Goal: Transaction & Acquisition: Purchase product/service

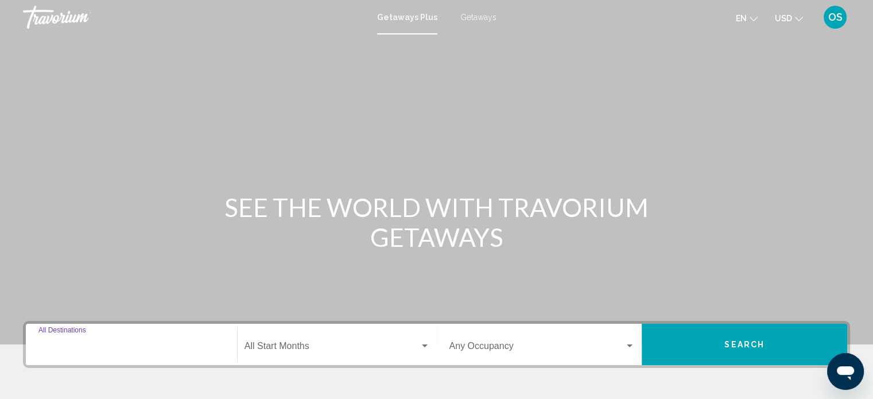
click at [67, 344] on input "Destination All Destinations" at bounding box center [131, 348] width 186 height 10
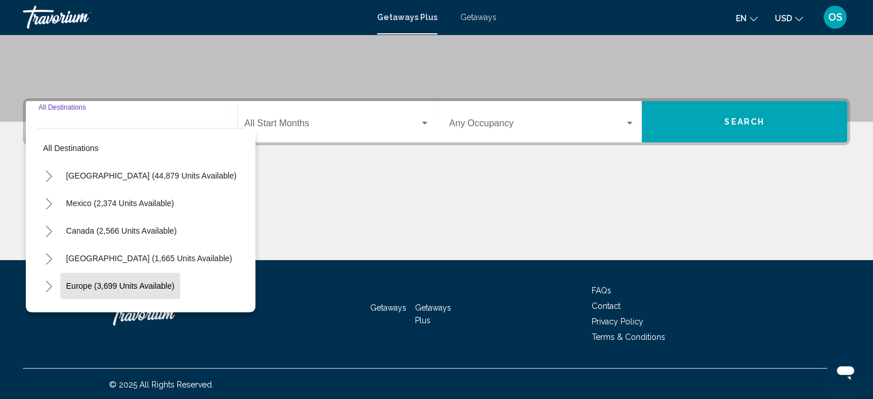
scroll to position [224, 0]
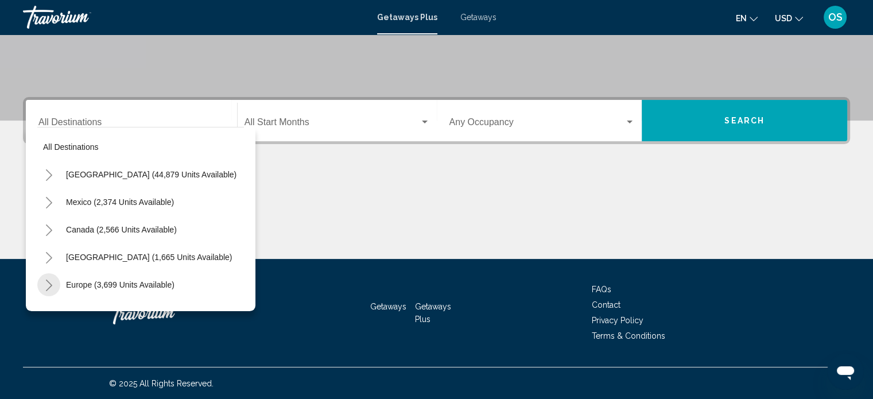
click at [48, 281] on icon "Toggle Europe (3,699 units available)" at bounding box center [49, 284] width 6 height 11
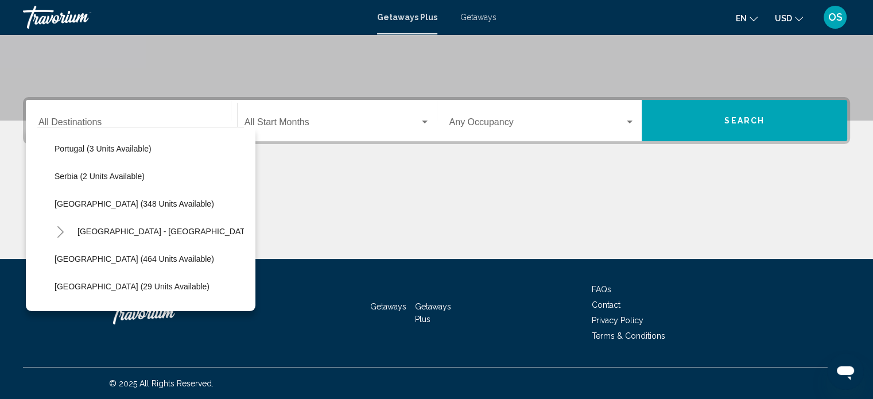
scroll to position [459, 0]
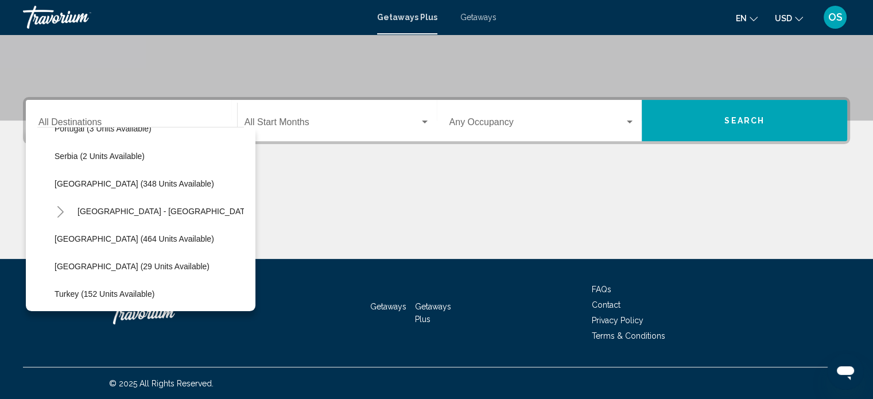
click at [481, 17] on span "Getaways" at bounding box center [478, 17] width 36 height 9
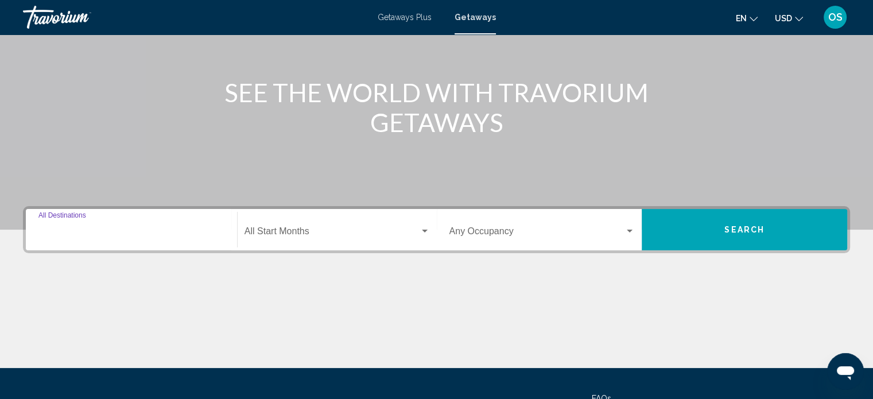
click at [55, 231] on input "Destination All Destinations" at bounding box center [131, 233] width 186 height 10
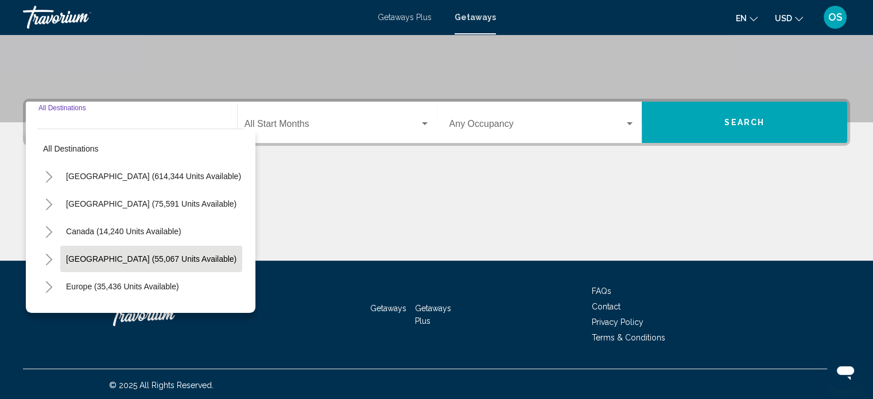
scroll to position [224, 0]
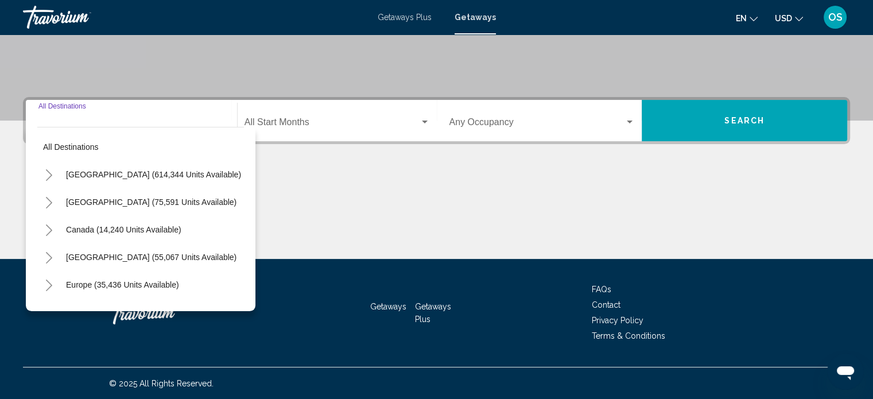
click at [44, 285] on button "Toggle Europe (35,436 units available)" at bounding box center [48, 284] width 23 height 23
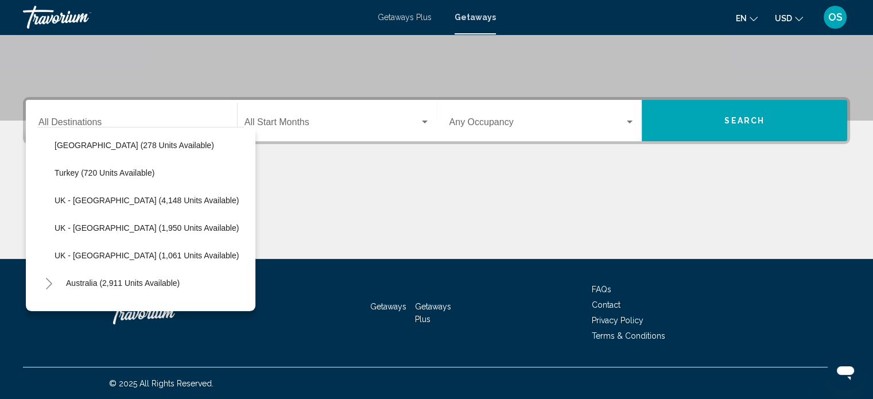
scroll to position [746, 0]
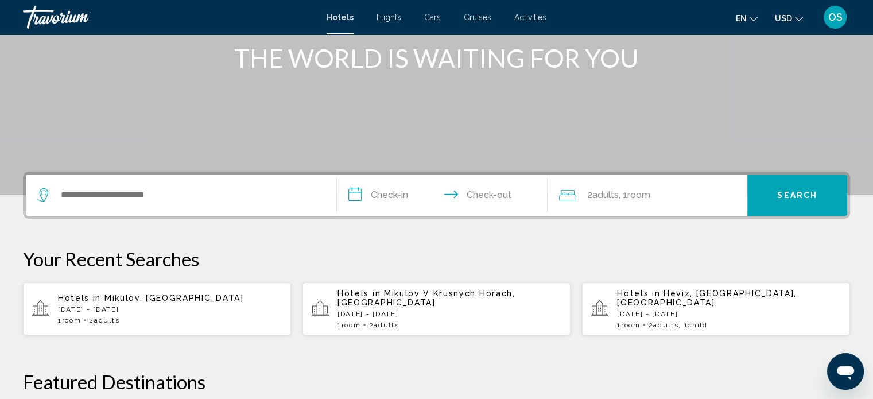
scroll to position [172, 0]
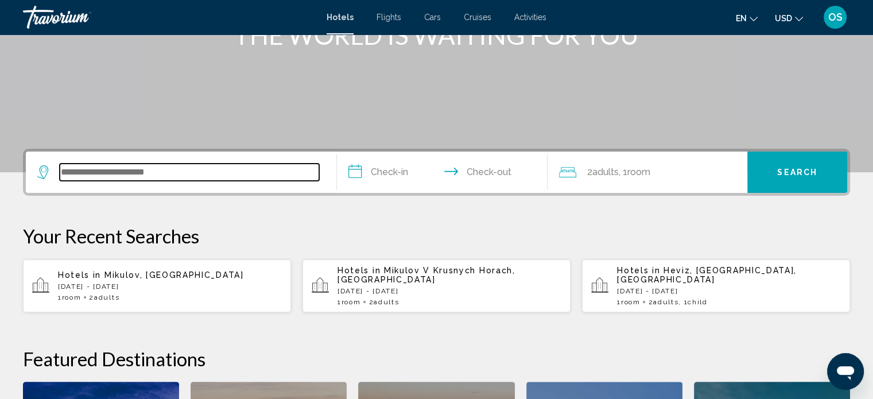
click at [73, 178] on input "Search widget" at bounding box center [189, 172] width 259 height 17
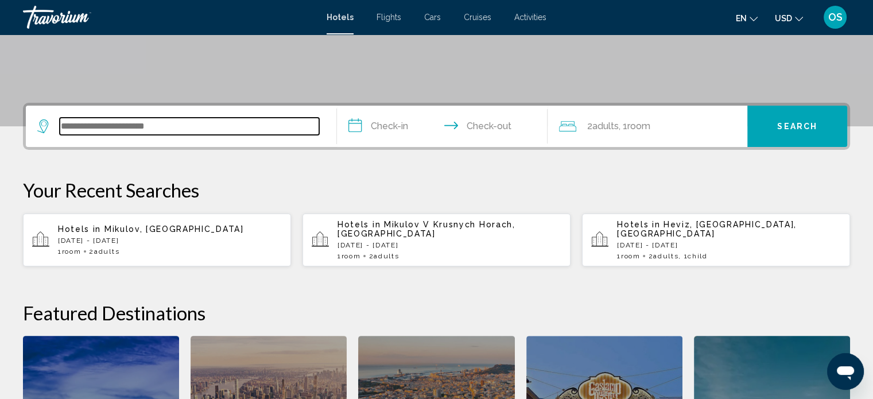
scroll to position [283, 0]
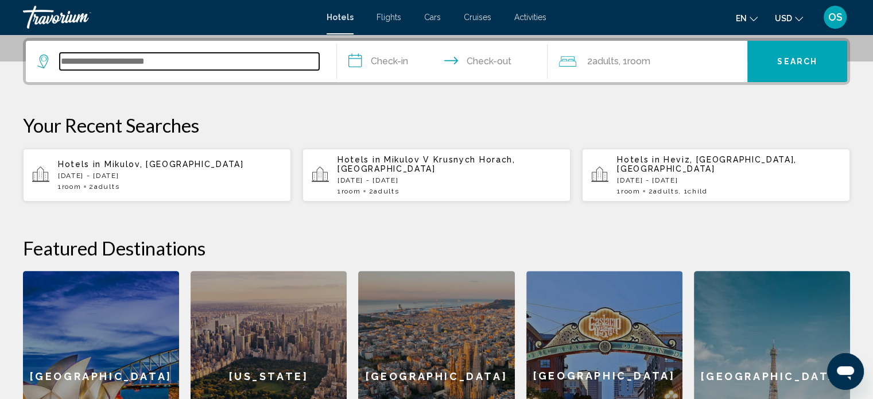
type input "*"
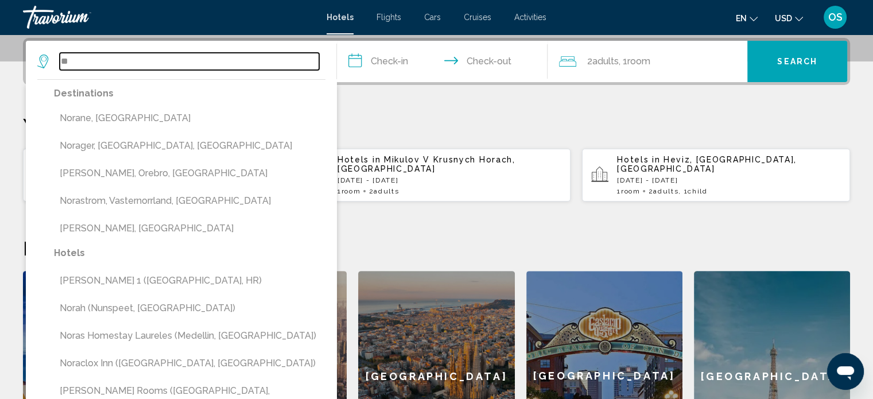
type input "*"
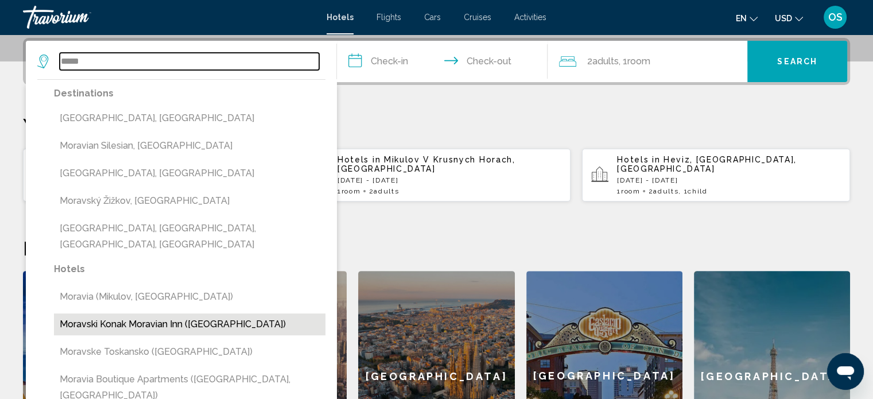
scroll to position [340, 0]
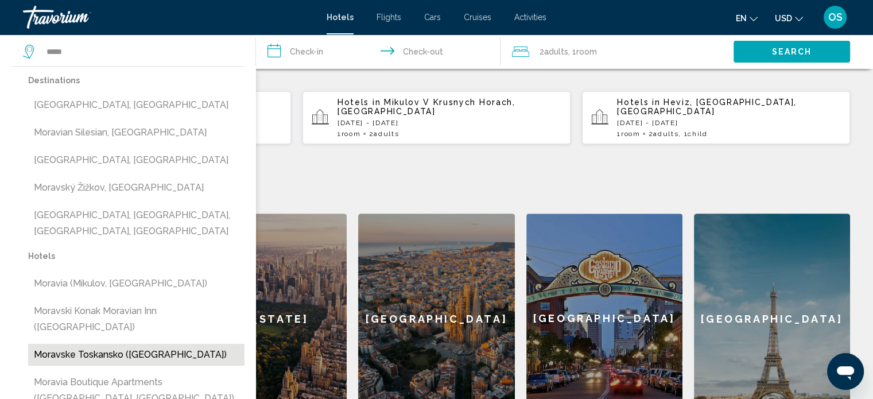
click at [114, 344] on button "Moravske Toskansko (CZ)" at bounding box center [136, 355] width 216 height 22
type input "**********"
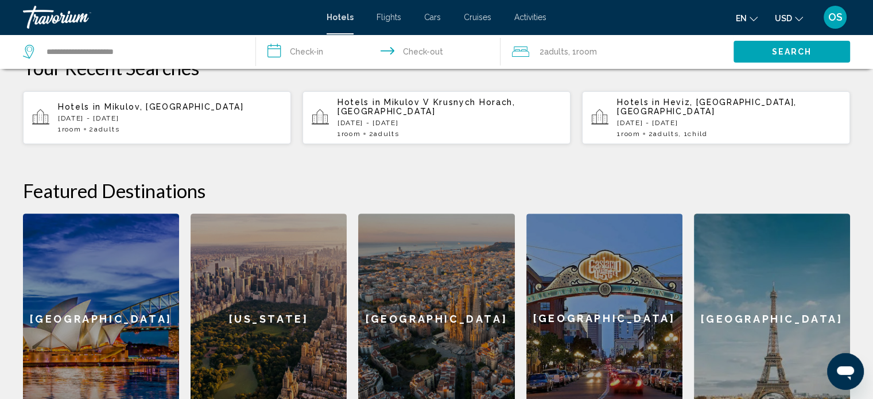
click at [295, 53] on input "**********" at bounding box center [380, 53] width 249 height 38
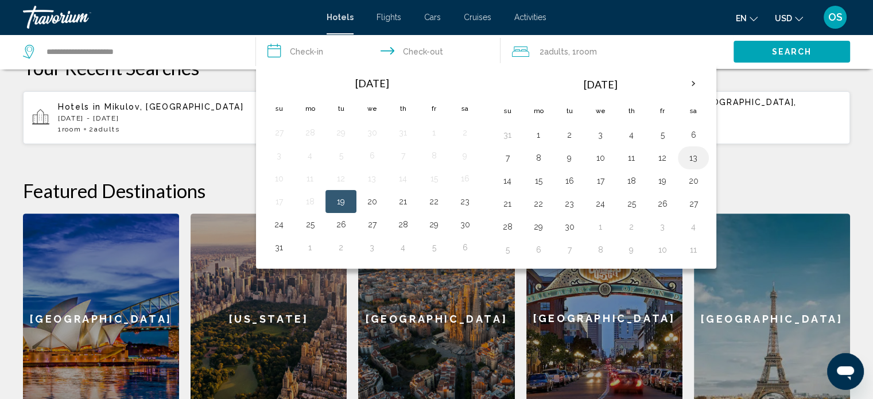
click at [694, 157] on button "13" at bounding box center [693, 158] width 18 height 16
click at [539, 183] on button "15" at bounding box center [538, 181] width 18 height 16
type input "**********"
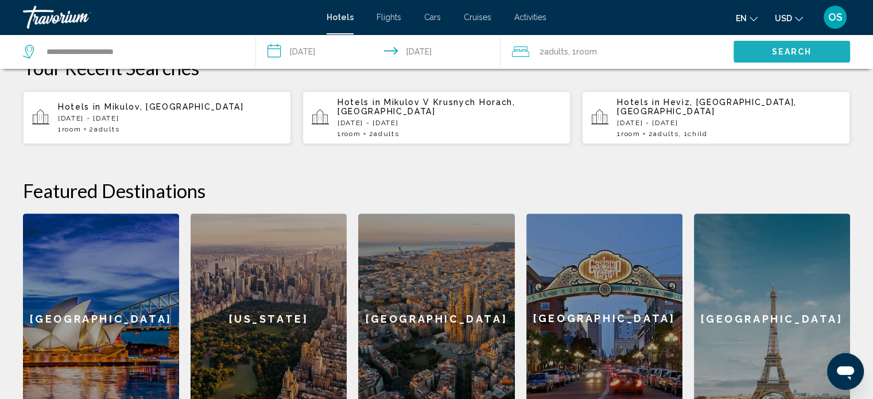
click at [790, 50] on span "Search" at bounding box center [792, 52] width 40 height 9
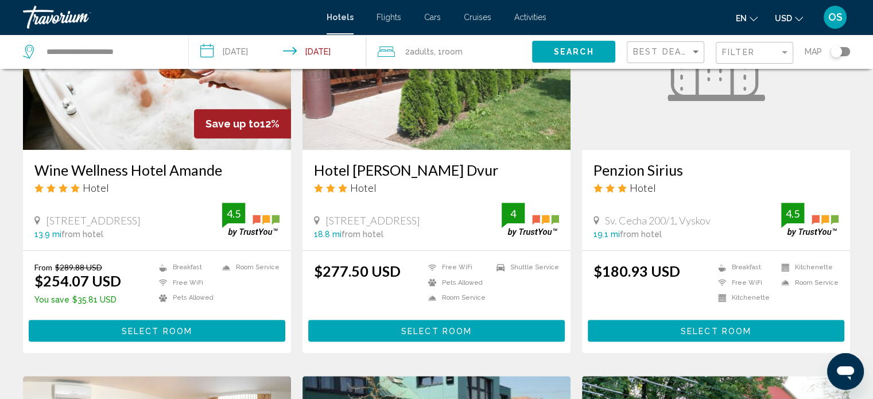
scroll to position [574, 0]
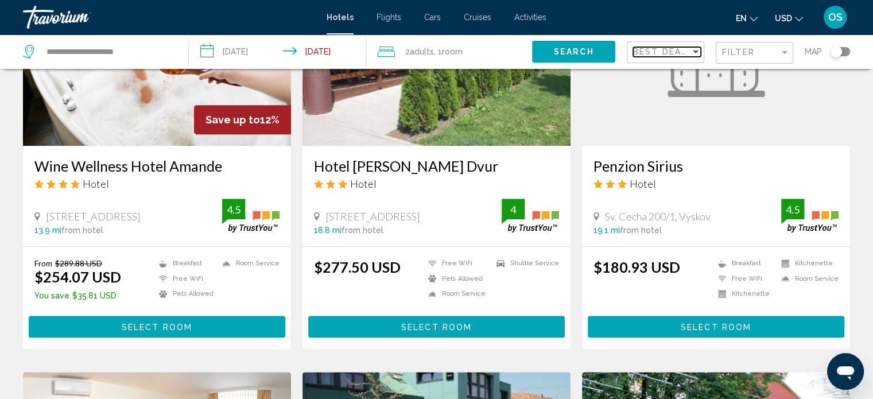
click at [699, 48] on div "Sort by" at bounding box center [695, 51] width 10 height 9
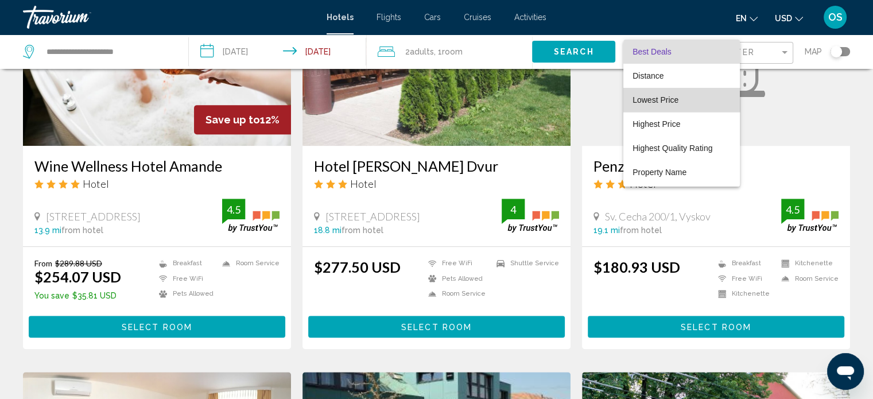
click at [671, 99] on span "Lowest Price" at bounding box center [655, 99] width 46 height 9
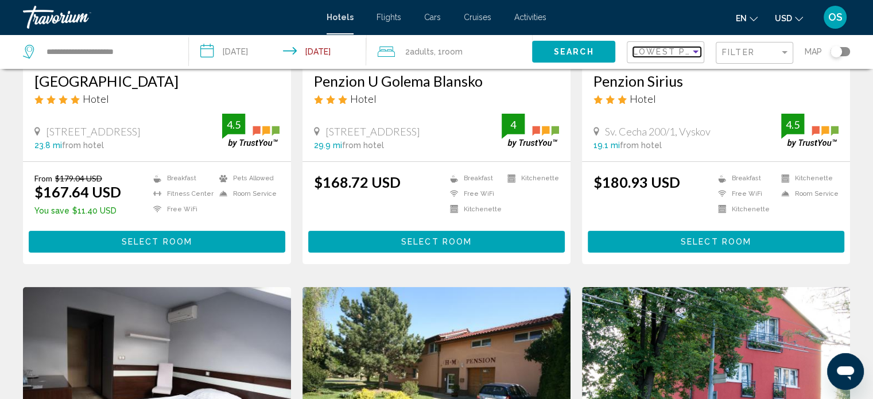
scroll to position [172, 0]
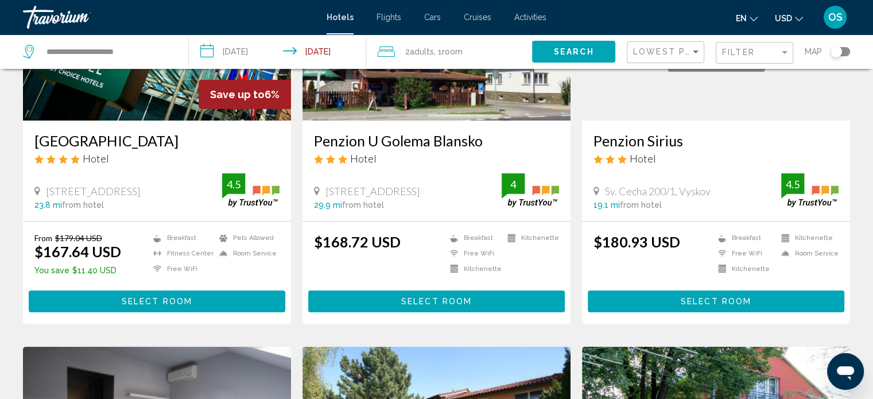
click at [466, 300] on span "Select Room" at bounding box center [436, 301] width 71 height 9
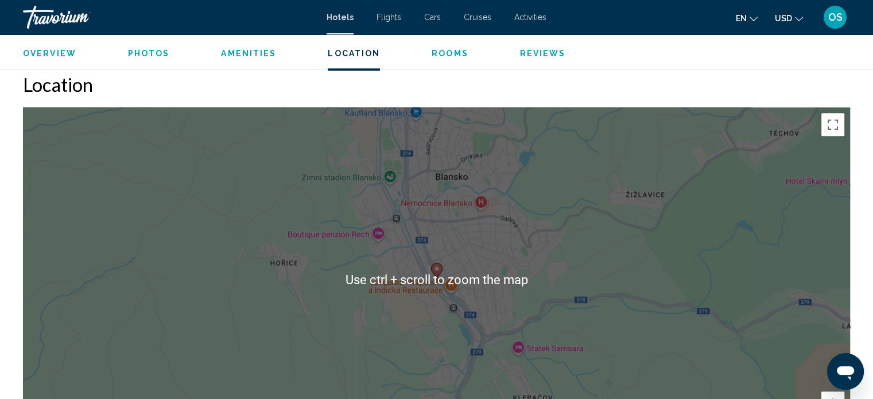
scroll to position [1097, 0]
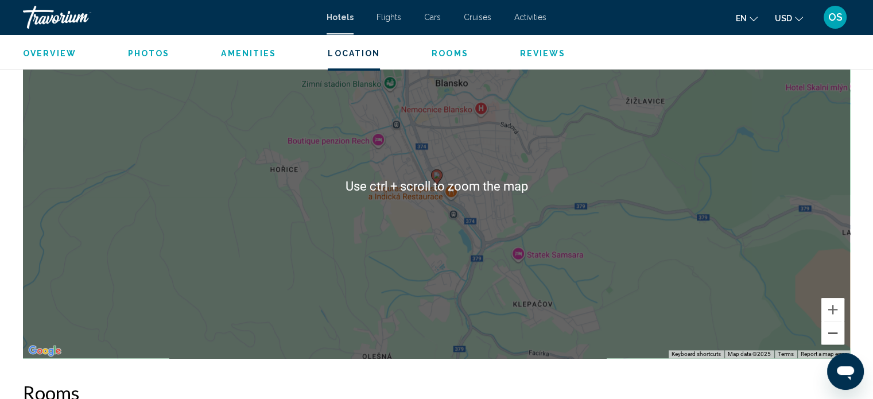
click at [836, 337] on button "Zoom out" at bounding box center [832, 332] width 23 height 23
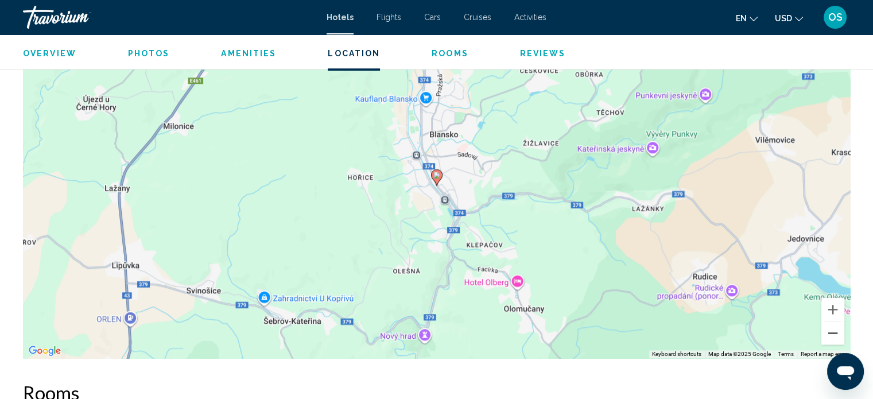
click at [836, 336] on button "Zoom out" at bounding box center [832, 332] width 23 height 23
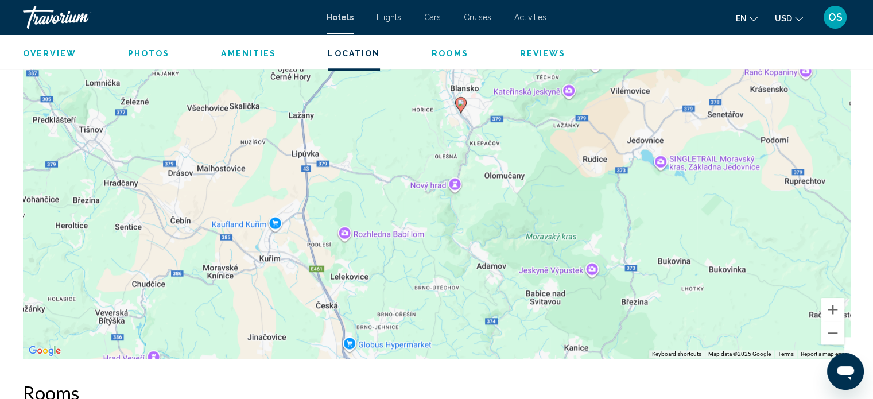
drag, startPoint x: 714, startPoint y: 237, endPoint x: 738, endPoint y: 167, distance: 74.0
click at [738, 167] on div "To activate drag with keyboard, press Alt + Enter. Once in keyboard drag state,…" at bounding box center [436, 186] width 827 height 344
click at [833, 335] on button "Zoom out" at bounding box center [832, 332] width 23 height 23
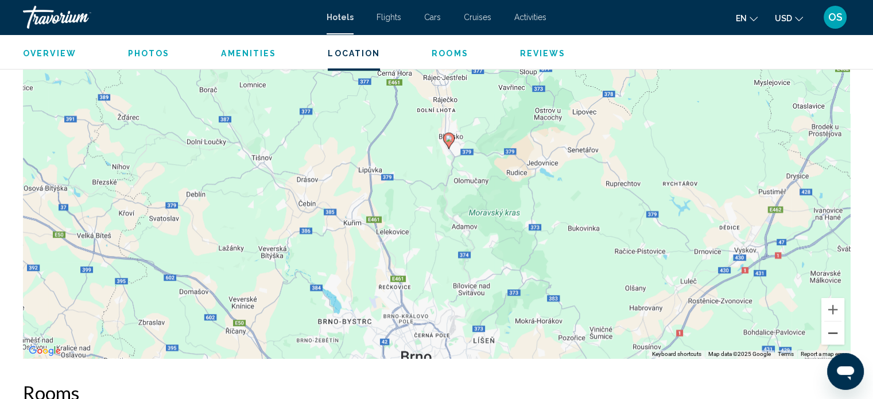
click at [833, 335] on button "Zoom out" at bounding box center [832, 332] width 23 height 23
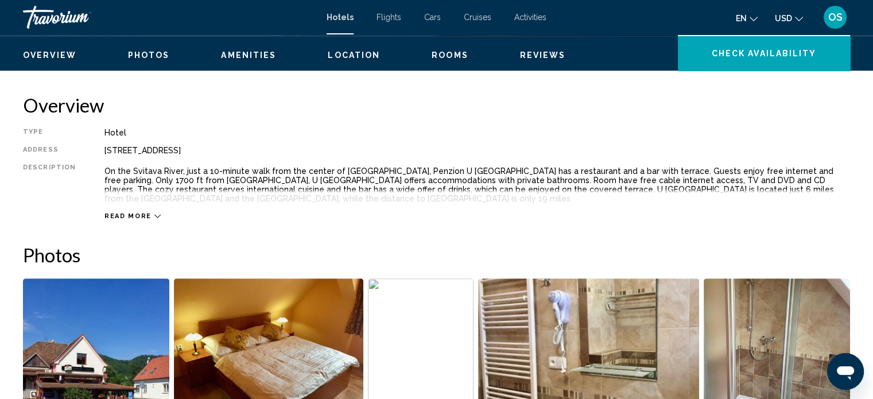
scroll to position [337, 0]
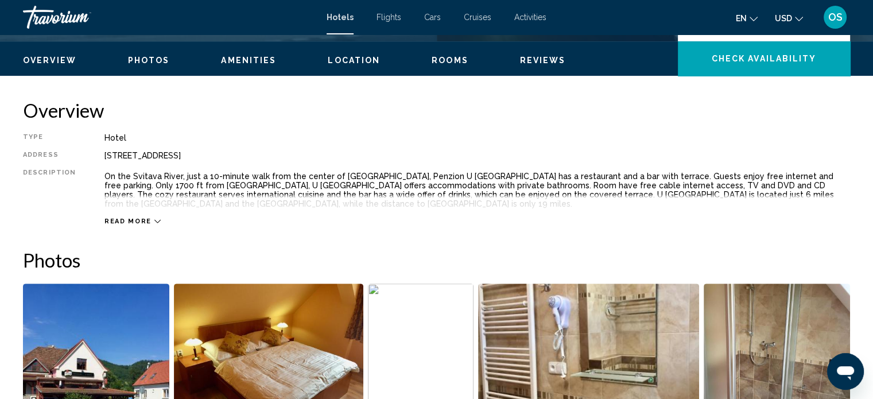
click at [154, 220] on icon "Main content" at bounding box center [157, 221] width 6 height 6
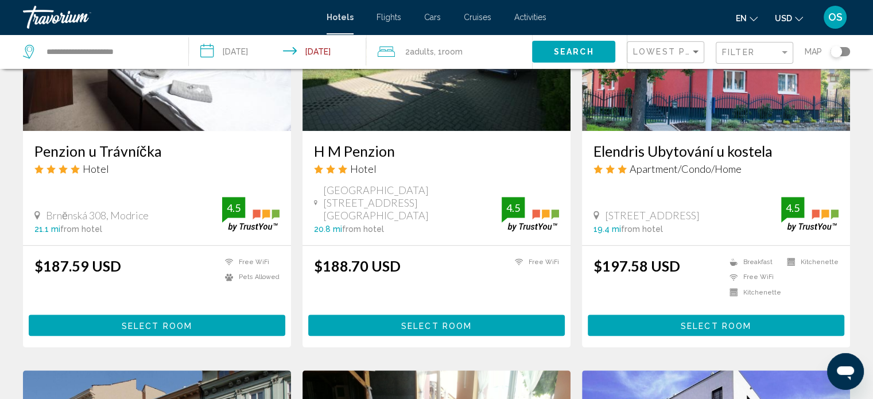
scroll to position [574, 0]
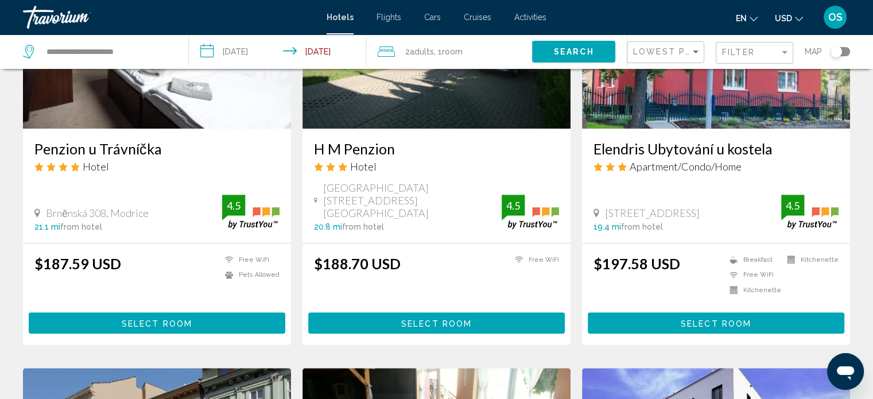
click at [135, 318] on span "Select Room" at bounding box center [157, 322] width 71 height 9
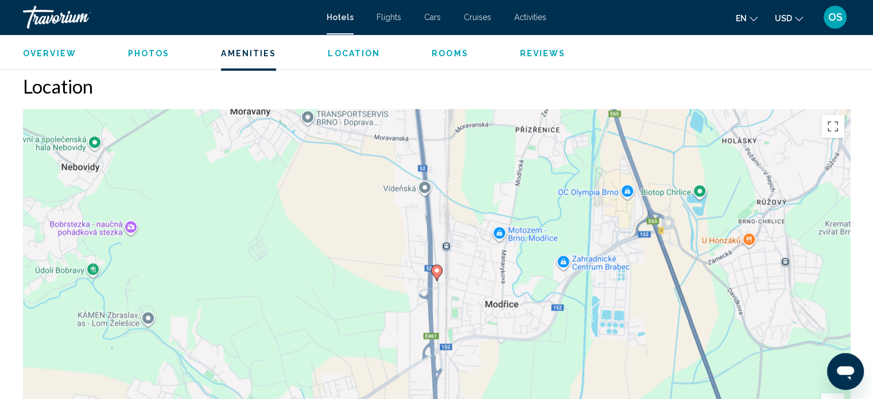
scroll to position [1097, 0]
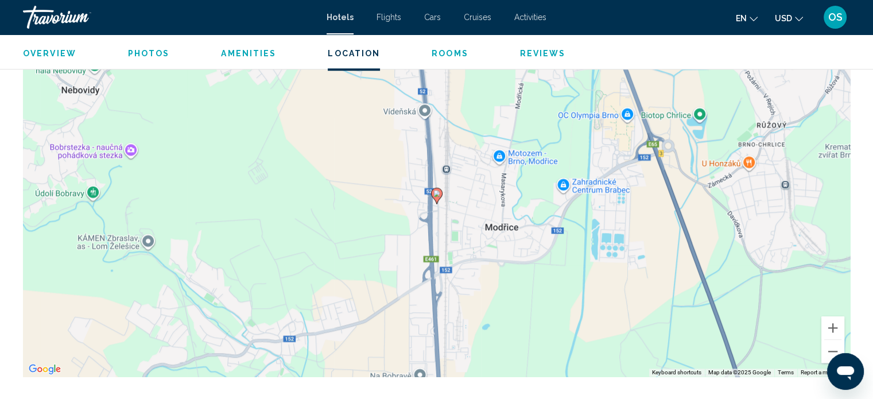
click at [836, 339] on div "Main content" at bounding box center [832, 339] width 17 height 1
click at [829, 342] on button "Zoom out" at bounding box center [832, 351] width 23 height 23
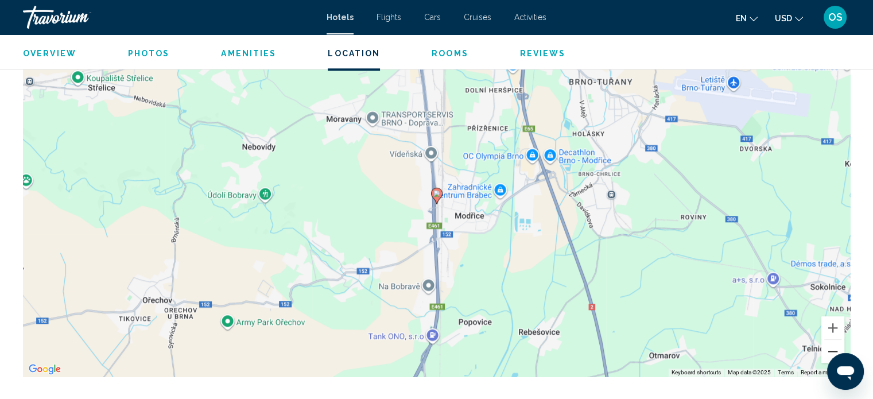
click at [829, 342] on button "Zoom out" at bounding box center [832, 351] width 23 height 23
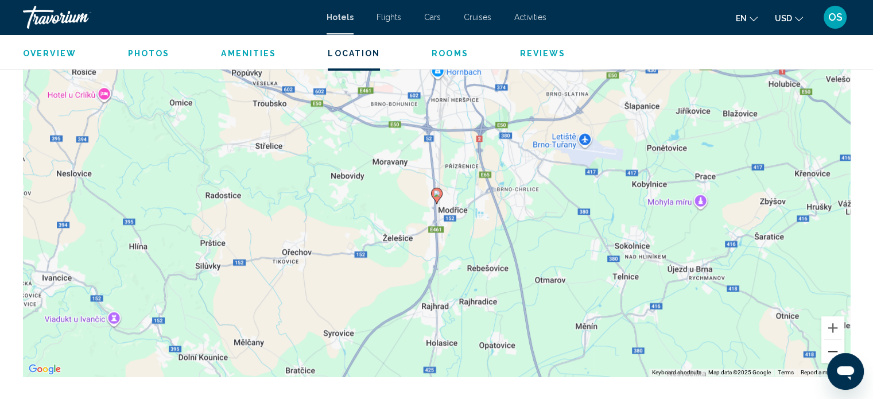
click at [829, 342] on button "Zoom out" at bounding box center [832, 351] width 23 height 23
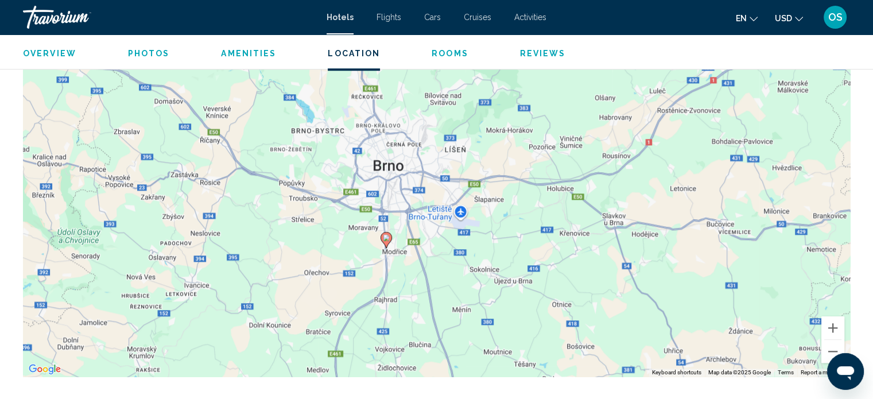
drag, startPoint x: 675, startPoint y: 307, endPoint x: 625, endPoint y: 349, distance: 65.6
click at [625, 349] on div "To activate drag with keyboard, press Alt + Enter. Once in keyboard drag state,…" at bounding box center [436, 204] width 827 height 344
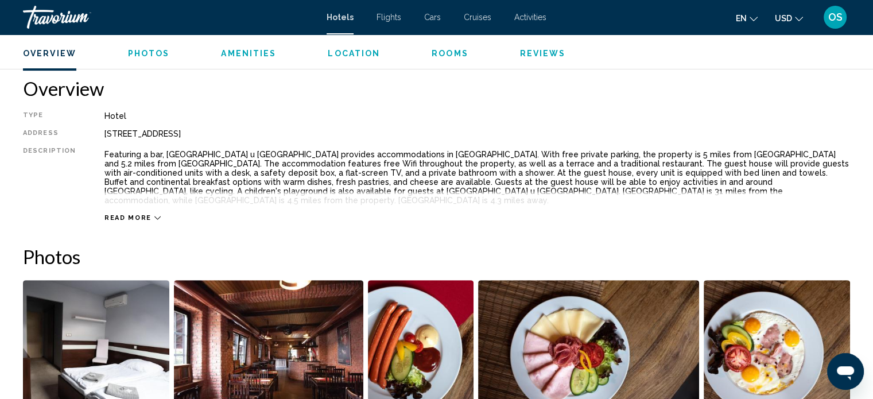
scroll to position [351, 0]
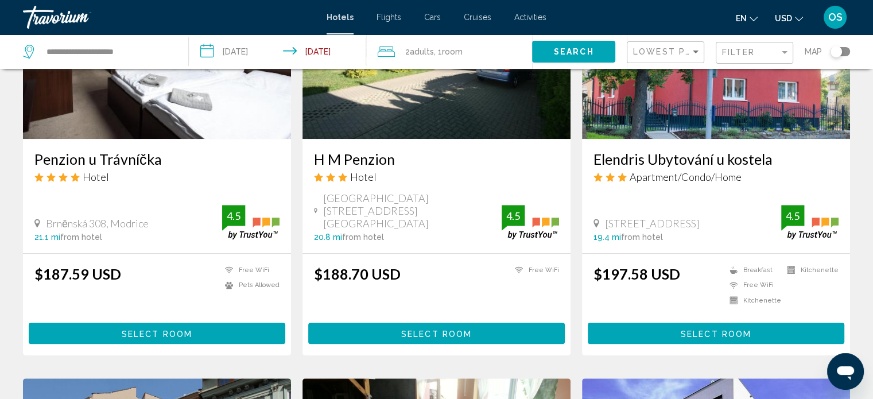
scroll to position [574, 0]
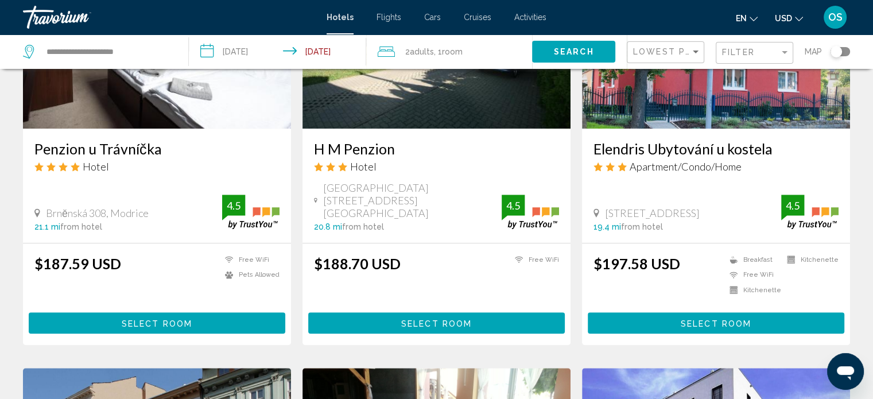
click at [431, 318] on span "Select Room" at bounding box center [436, 322] width 71 height 9
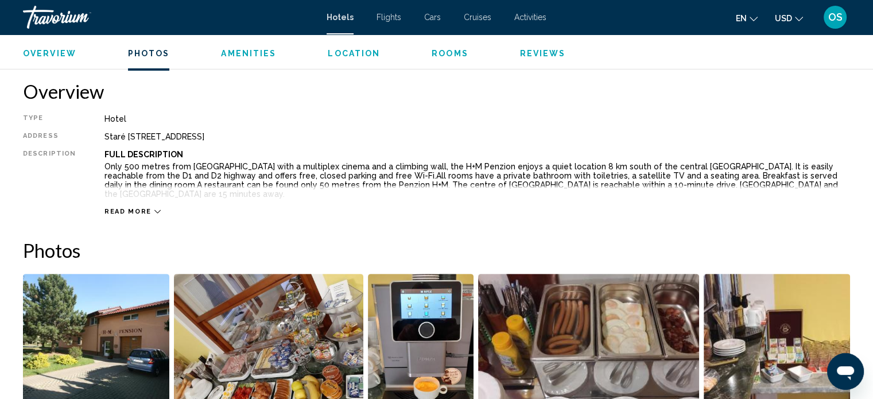
scroll to position [351, 0]
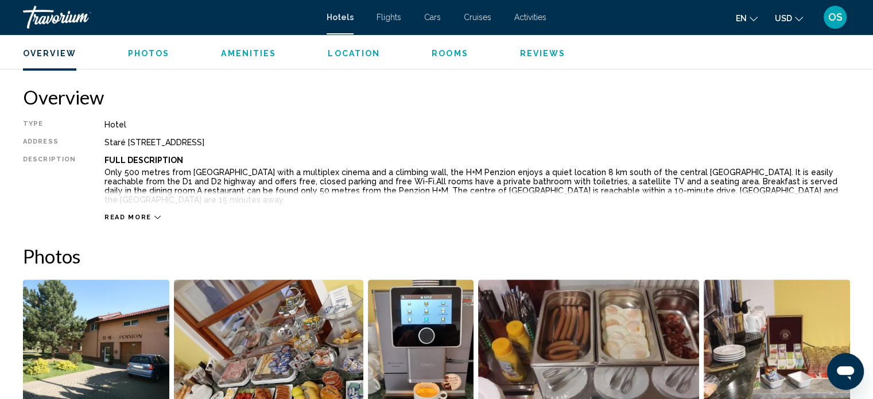
click at [154, 214] on icon "Main content" at bounding box center [157, 217] width 6 height 6
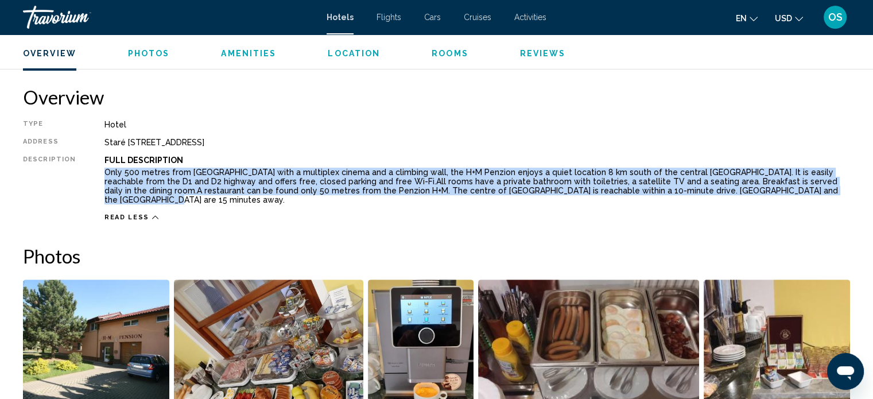
drag, startPoint x: 738, startPoint y: 188, endPoint x: 92, endPoint y: 174, distance: 645.7
click at [92, 174] on div "Type Hotel Address Staré Náměstí 37 37, Brno 619 00, Czech Republic Description…" at bounding box center [436, 171] width 827 height 102
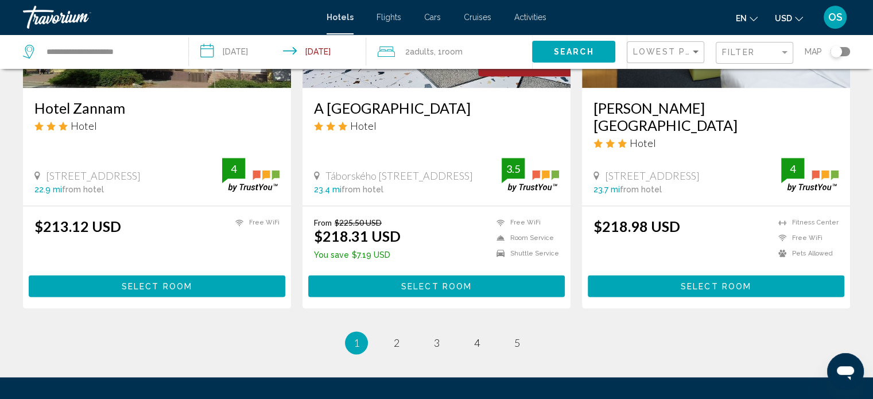
scroll to position [1492, 0]
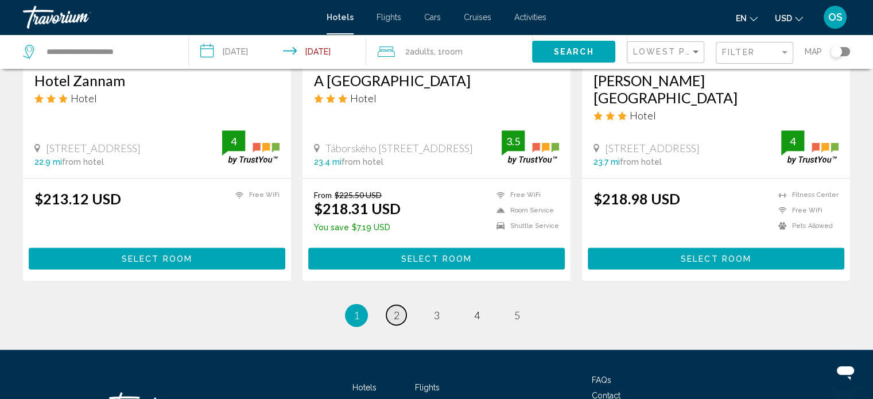
click at [394, 309] on span "2" at bounding box center [397, 315] width 6 height 13
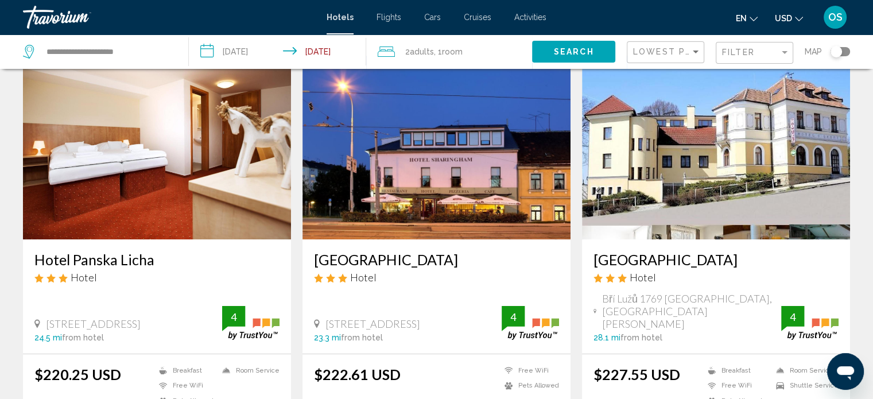
scroll to position [115, 0]
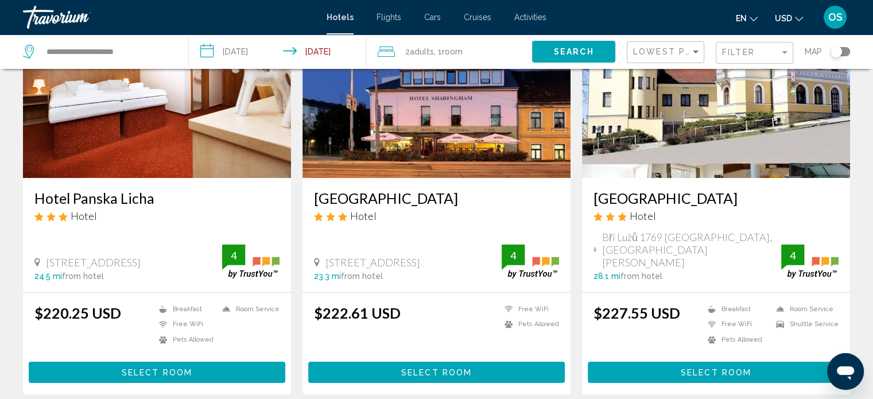
click at [721, 368] on span "Select Room" at bounding box center [716, 372] width 71 height 9
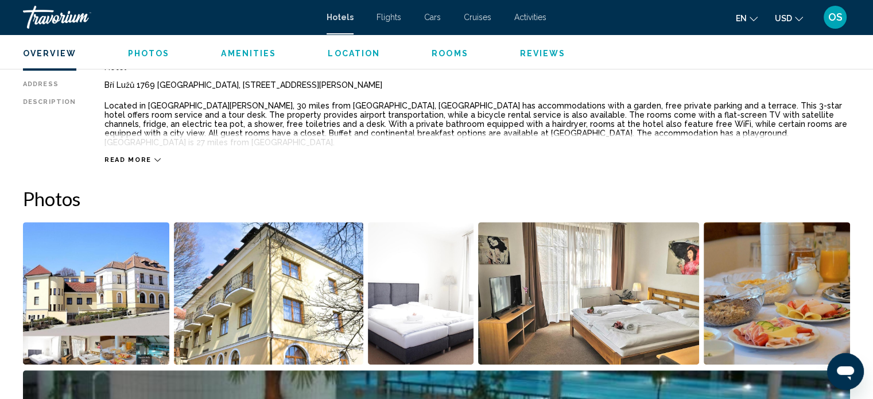
scroll to position [638, 0]
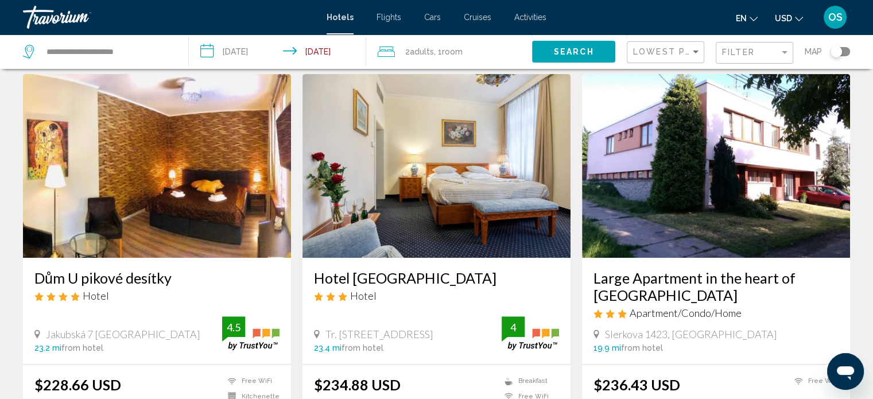
scroll to position [516, 0]
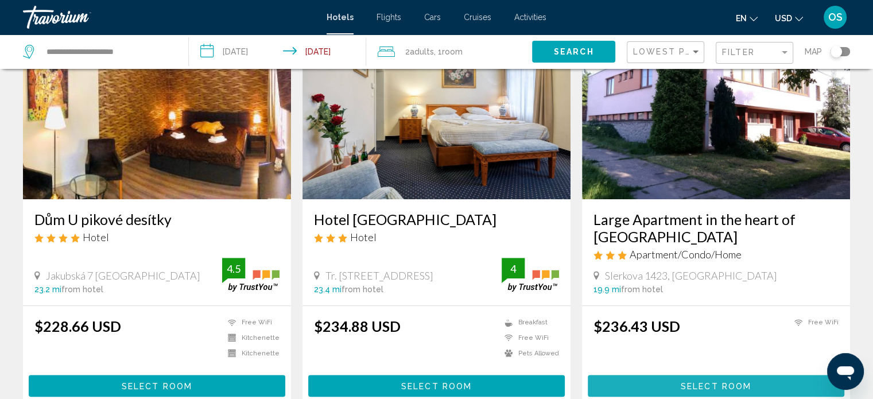
click at [705, 382] on span "Select Room" at bounding box center [716, 386] width 71 height 9
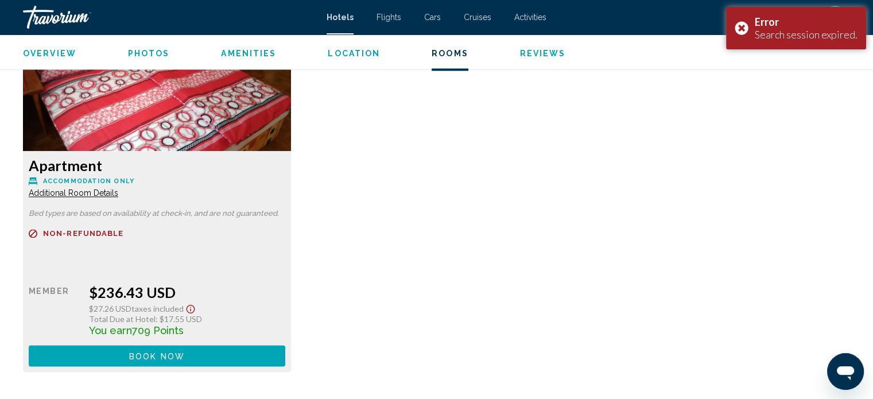
scroll to position [1728, 0]
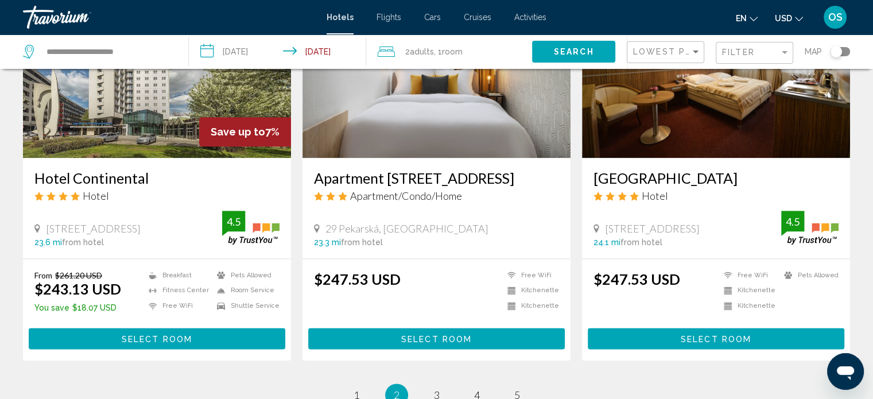
scroll to position [1539, 0]
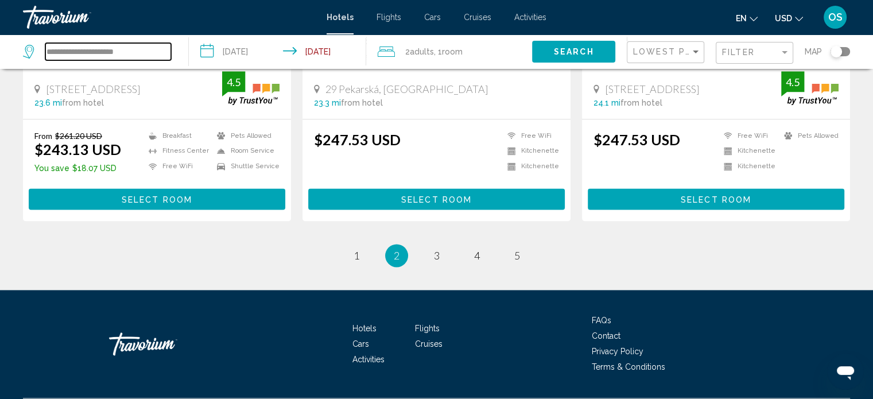
drag, startPoint x: 122, startPoint y: 52, endPoint x: 71, endPoint y: 48, distance: 51.3
click at [71, 48] on input "**********" at bounding box center [108, 51] width 126 height 17
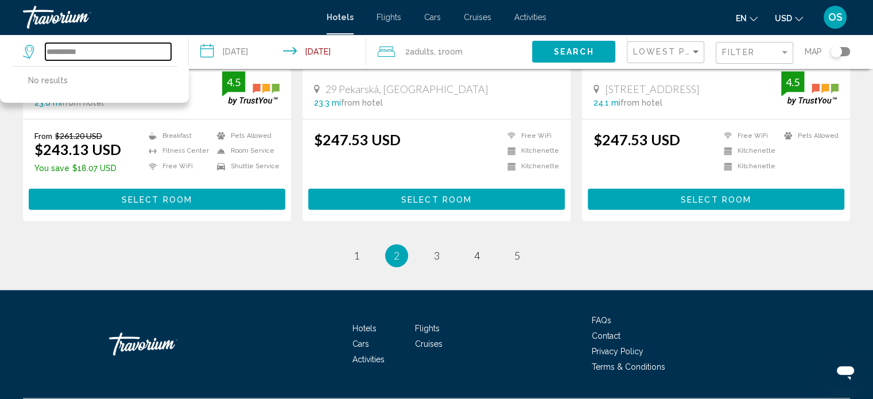
click at [97, 50] on input "**********" at bounding box center [108, 51] width 126 height 17
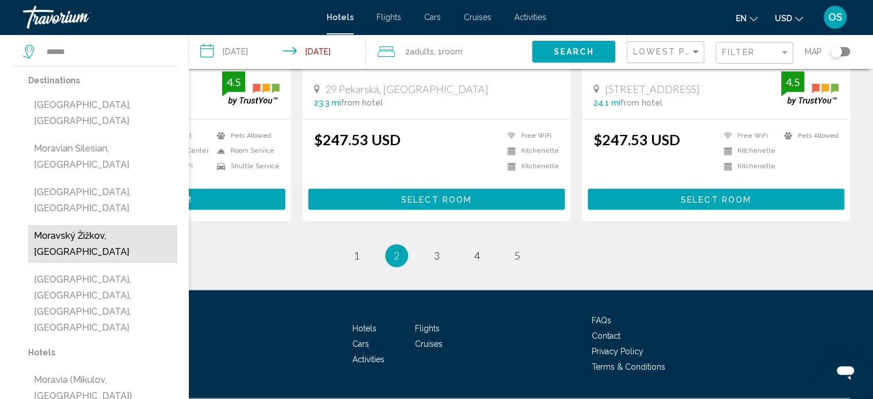
click at [98, 240] on button "Moravský Žižkov, Czech Republic" at bounding box center [102, 244] width 149 height 38
type input "**********"
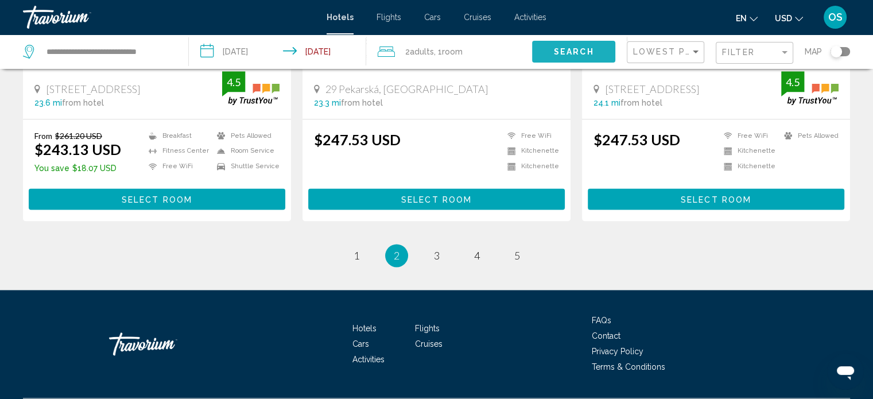
click at [576, 50] on span "Search" at bounding box center [574, 52] width 40 height 9
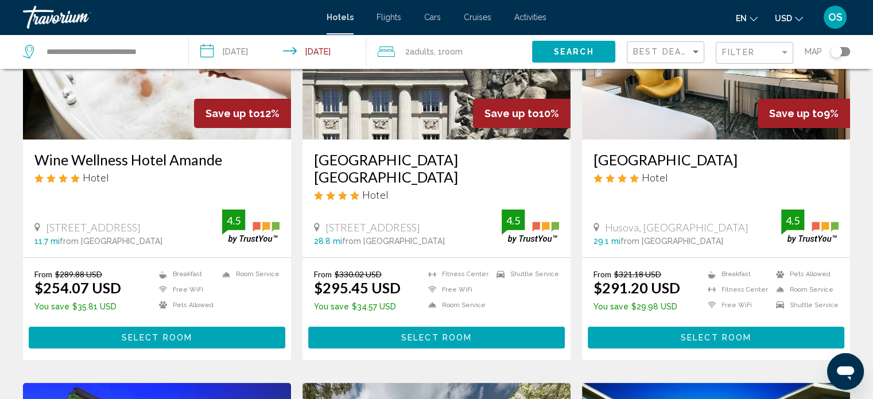
scroll to position [172, 0]
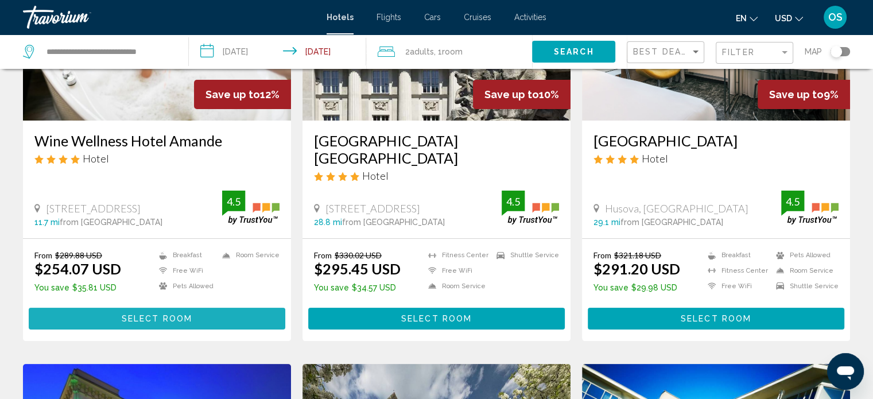
click at [168, 314] on span "Select Room" at bounding box center [157, 318] width 71 height 9
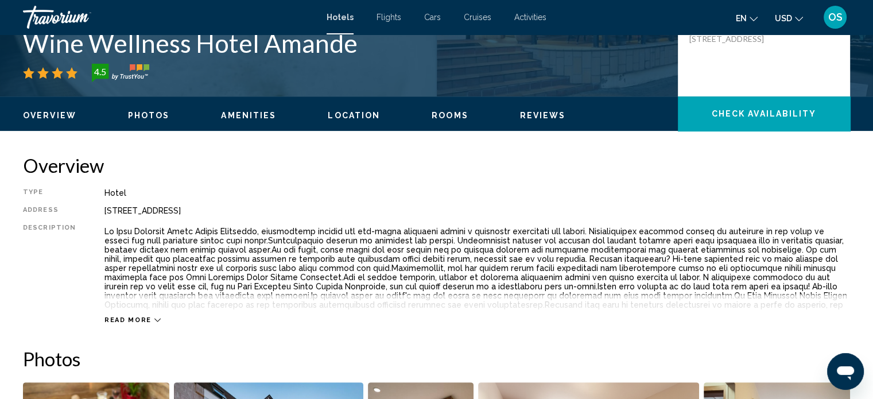
scroll to position [351, 0]
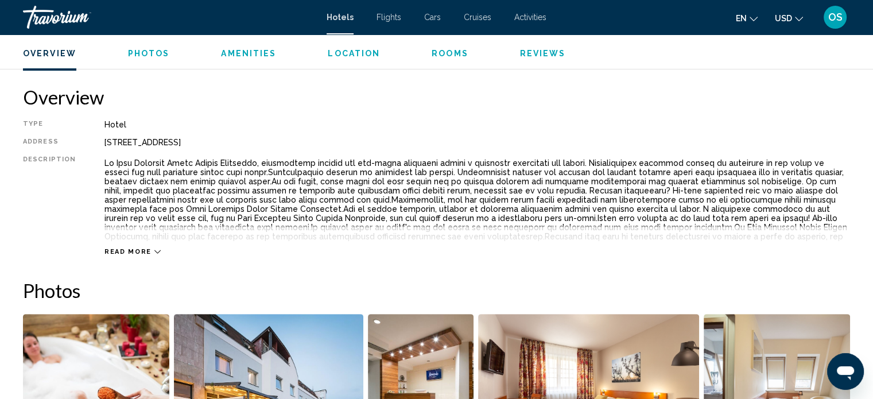
click at [149, 247] on button "Read more" at bounding box center [132, 251] width 56 height 9
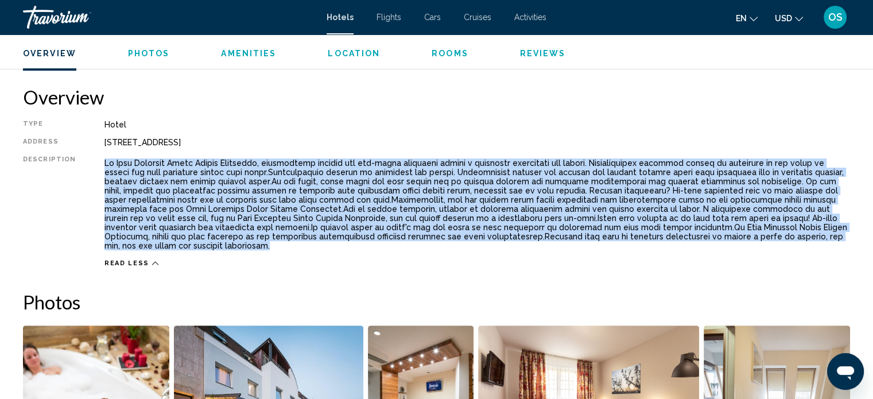
drag, startPoint x: 102, startPoint y: 155, endPoint x: 707, endPoint y: 238, distance: 611.5
click at [707, 238] on div "Main content" at bounding box center [476, 204] width 745 height 98
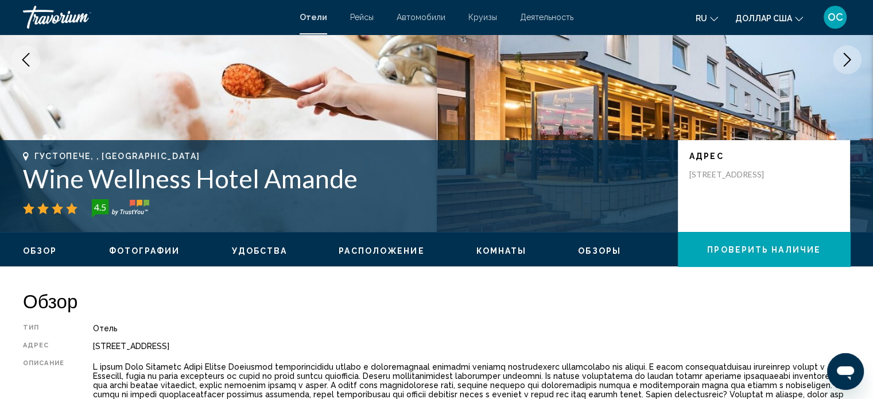
scroll to position [122, 0]
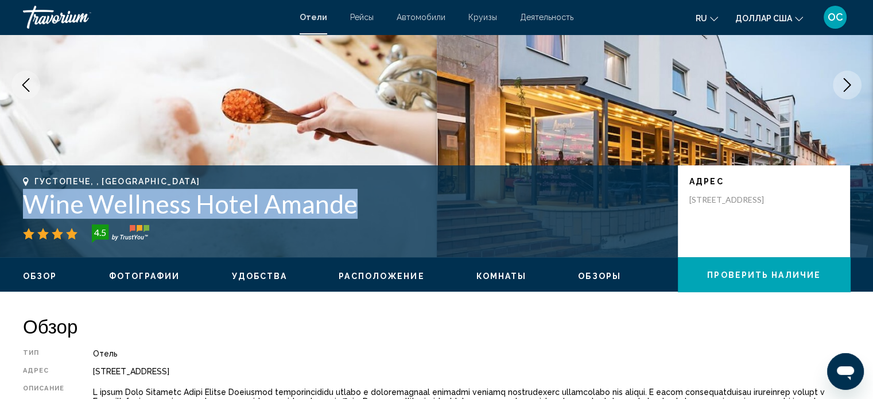
drag, startPoint x: 363, startPoint y: 207, endPoint x: 15, endPoint y: 210, distance: 347.7
click at [15, 210] on div "Густопече, , Чешская Республика Wine Wellness Hotel Amande 4.5 Адрес Husova 8, …" at bounding box center [436, 211] width 873 height 69
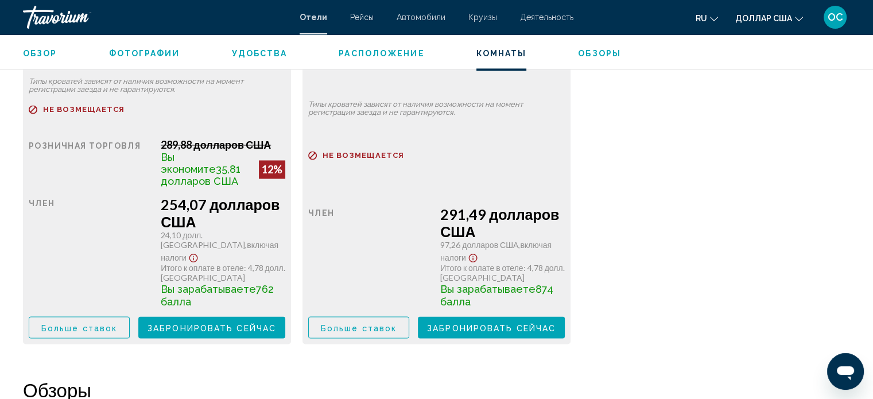
scroll to position [1613, 0]
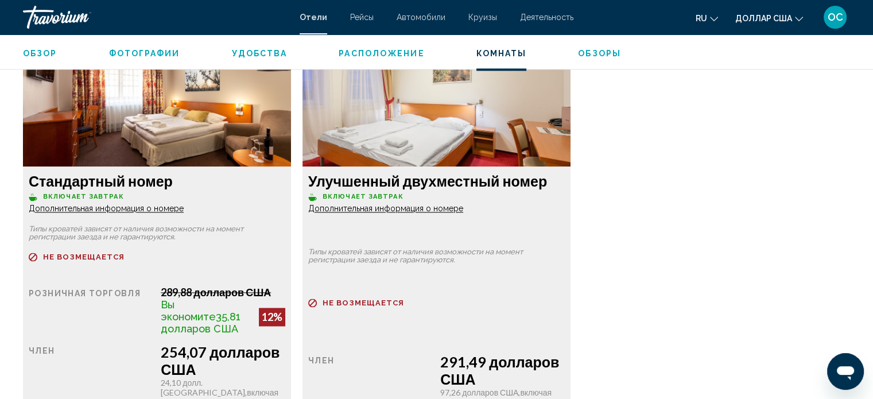
click at [86, 210] on font "Дополнительная информация о номере" at bounding box center [106, 208] width 155 height 9
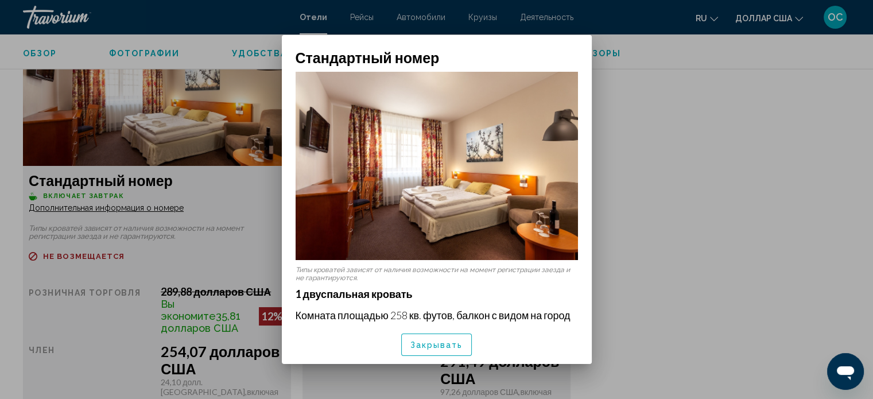
click at [745, 182] on div at bounding box center [436, 199] width 873 height 399
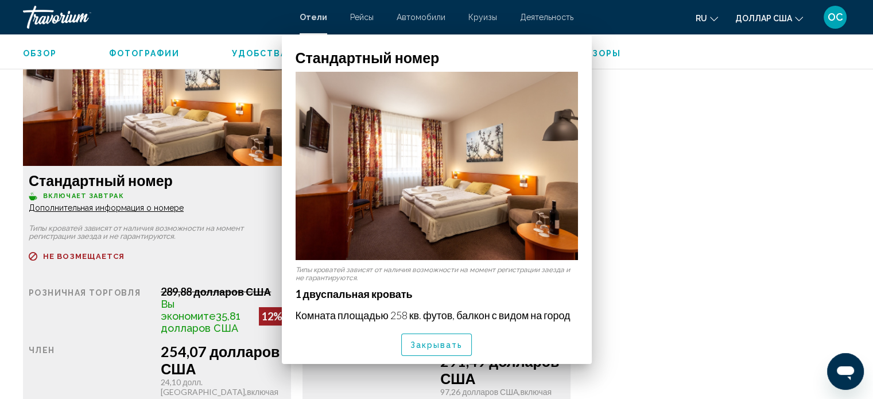
scroll to position [1613, 0]
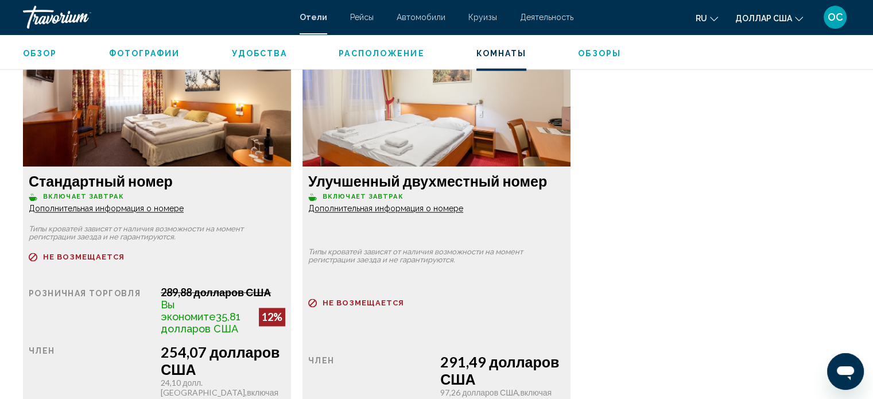
click at [184, 208] on font "Дополнительная информация о номере" at bounding box center [106, 208] width 155 height 9
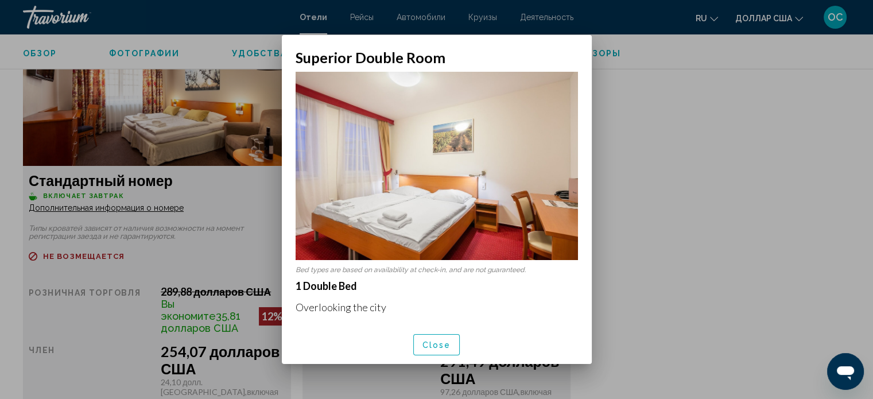
scroll to position [0, 0]
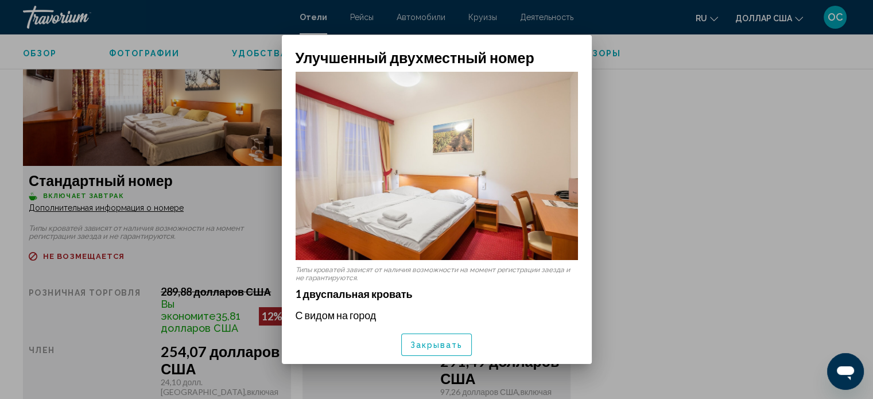
click at [686, 115] on div at bounding box center [436, 199] width 873 height 399
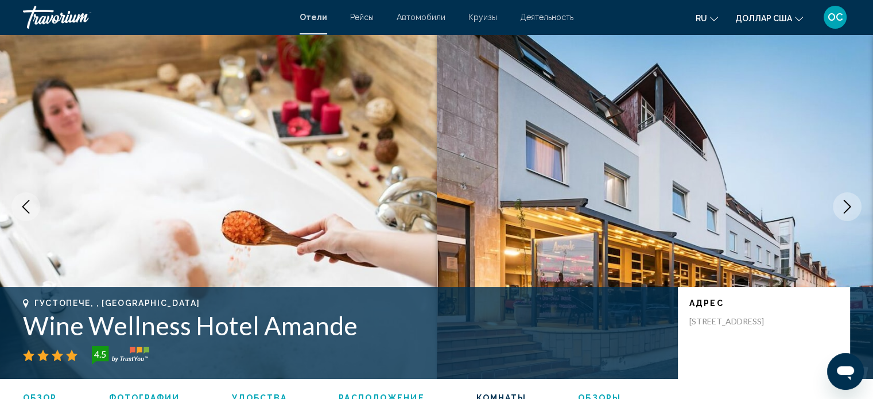
scroll to position [1613, 0]
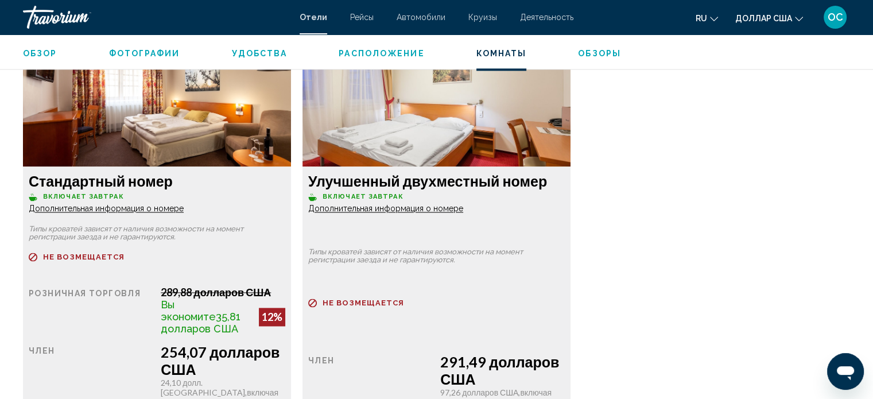
click at [184, 207] on font "Дополнительная информация о номере" at bounding box center [106, 208] width 155 height 9
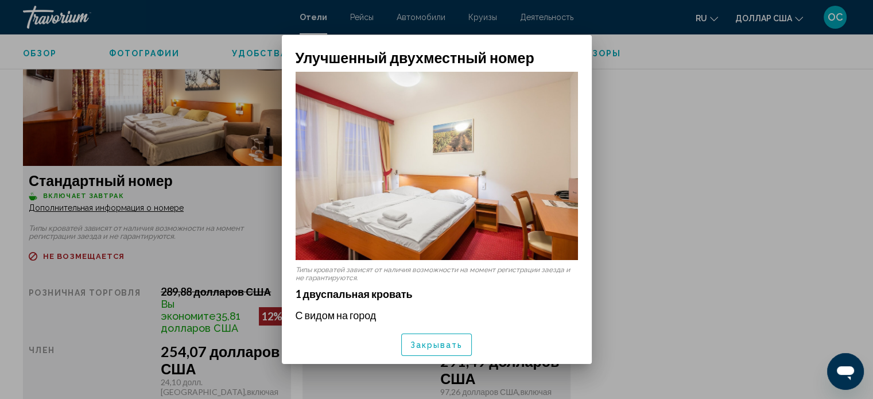
click at [684, 158] on div at bounding box center [436, 199] width 873 height 399
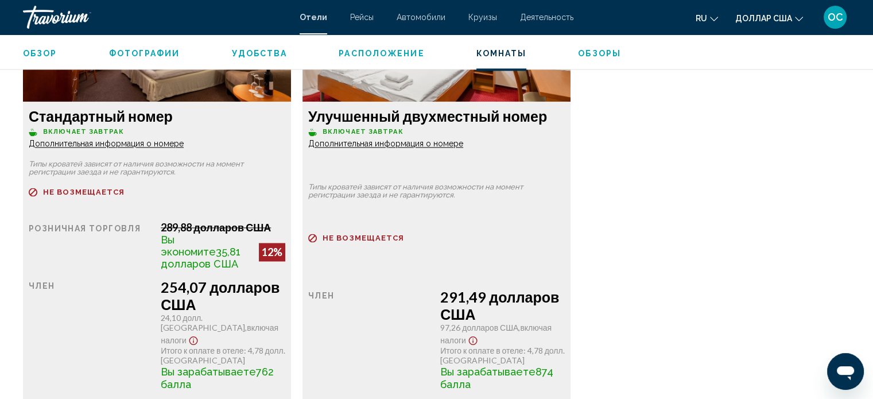
scroll to position [1815, 0]
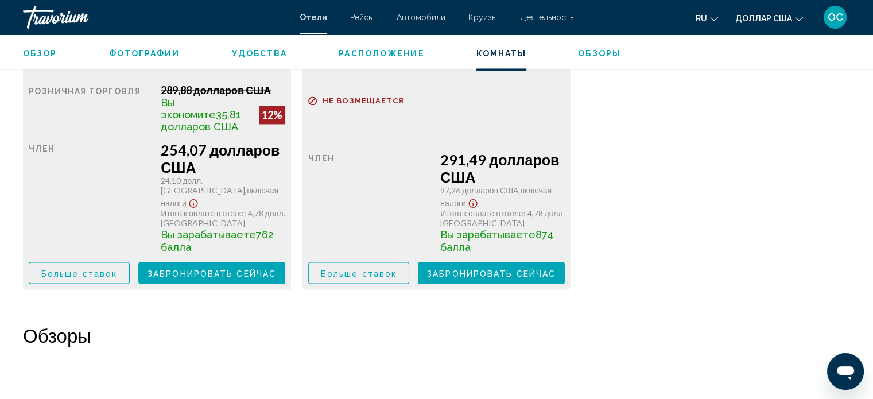
drag, startPoint x: 161, startPoint y: 149, endPoint x: 190, endPoint y: 152, distance: 30.0
click at [190, 152] on font "254,07 долларов США" at bounding box center [220, 158] width 119 height 34
click at [237, 269] on font "Забронировать сейчас" at bounding box center [211, 273] width 129 height 9
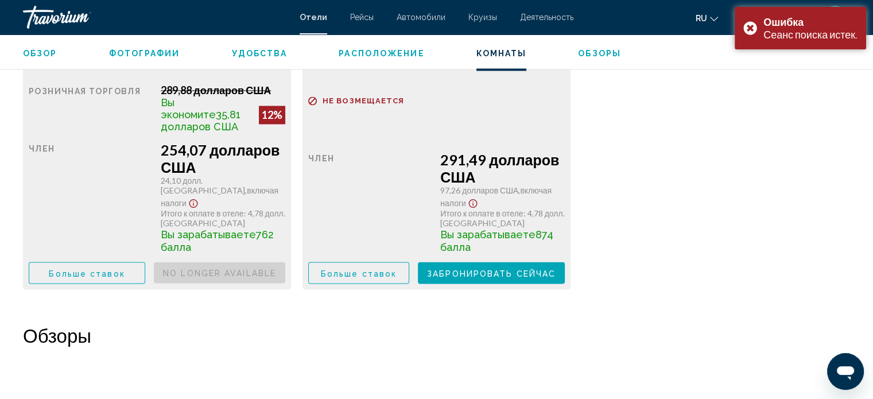
click at [739, 200] on div "Стандартный номер Включает завтрак Дополнительная информация о номере Типы кров…" at bounding box center [436, 61] width 838 height 480
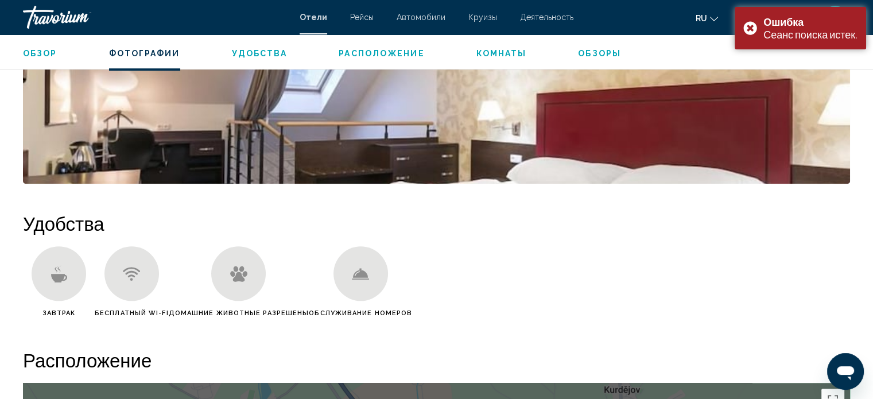
scroll to position [783, 0]
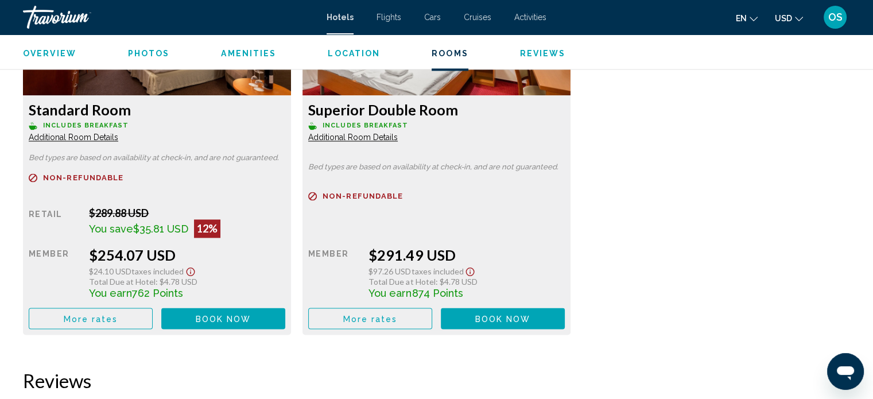
scroll to position [1671, 0]
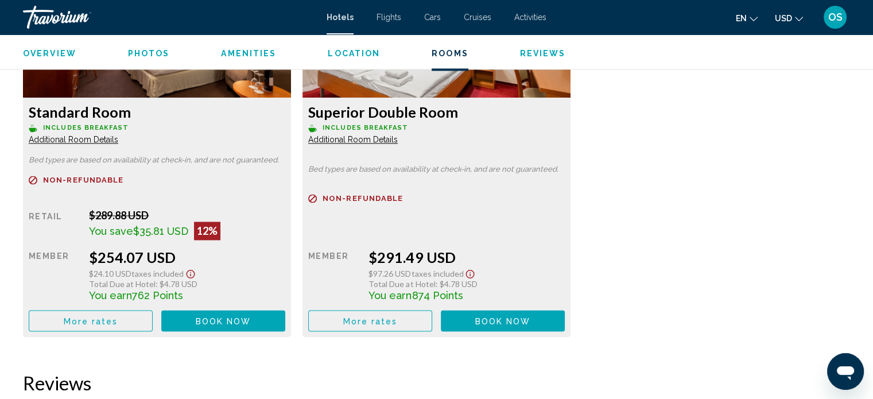
click at [228, 319] on span "Book now" at bounding box center [224, 320] width 56 height 9
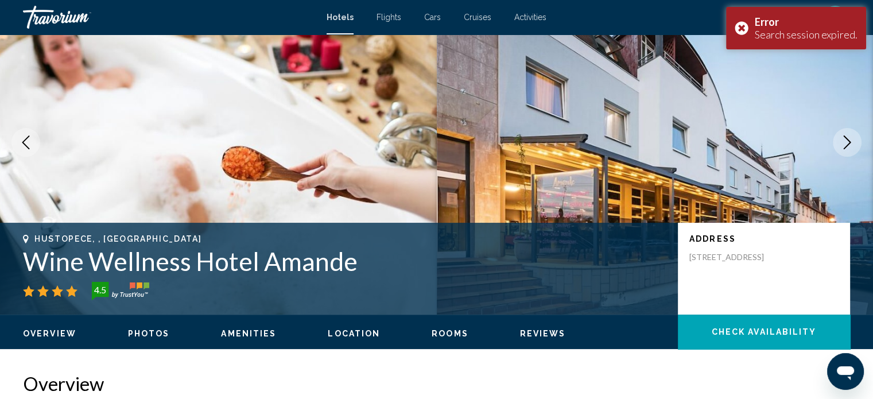
scroll to position [0, 0]
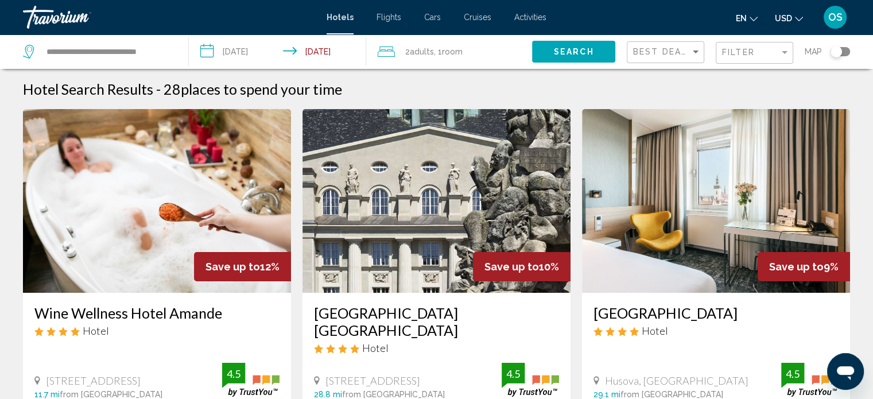
drag, startPoint x: 41, startPoint y: 49, endPoint x: 126, endPoint y: 56, distance: 85.8
click at [122, 56] on div "**********" at bounding box center [97, 51] width 148 height 17
drag, startPoint x: 169, startPoint y: 52, endPoint x: 38, endPoint y: 48, distance: 130.3
click at [38, 48] on div "**********" at bounding box center [97, 51] width 148 height 17
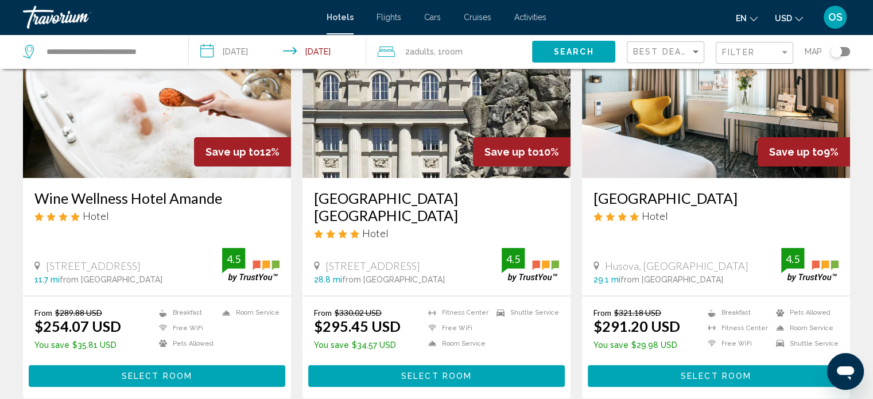
click at [72, 220] on icon "4 star Hotel" at bounding box center [75, 216] width 9 height 9
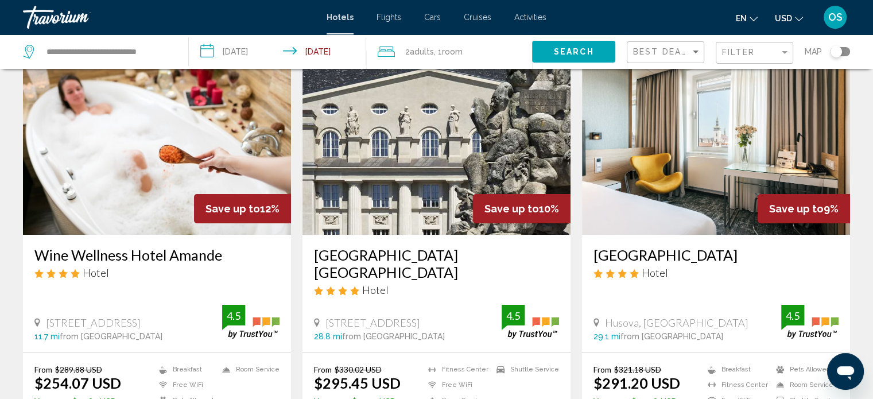
scroll to position [0, 0]
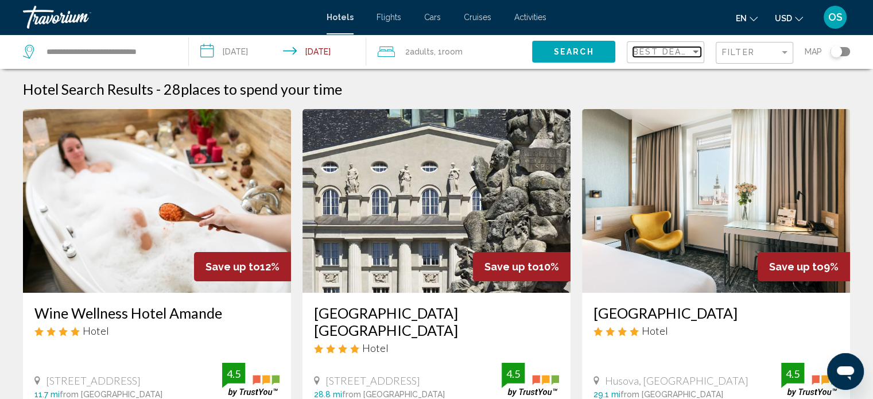
click at [693, 55] on div "Sort by" at bounding box center [695, 51] width 10 height 9
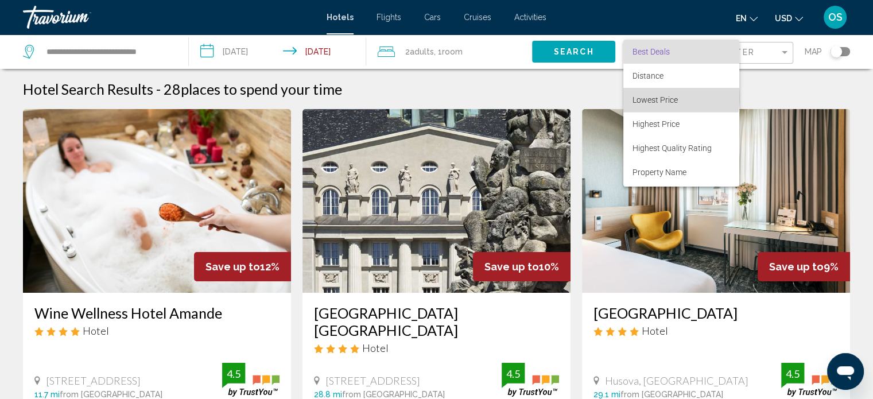
click at [672, 98] on span "Lowest Price" at bounding box center [654, 99] width 45 height 9
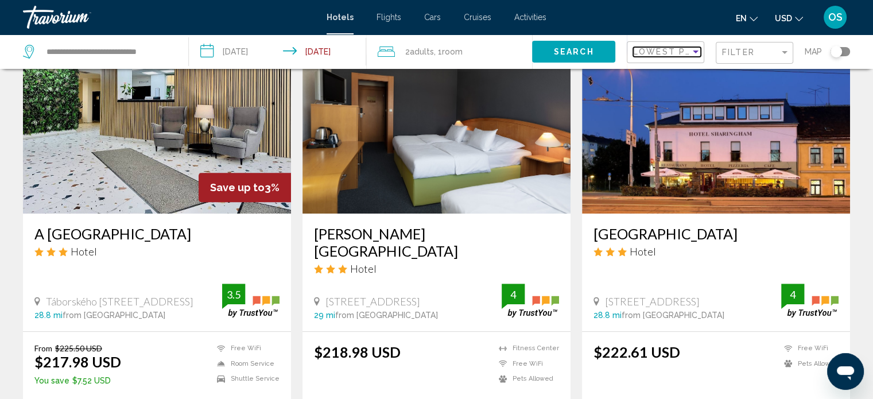
scroll to position [516, 0]
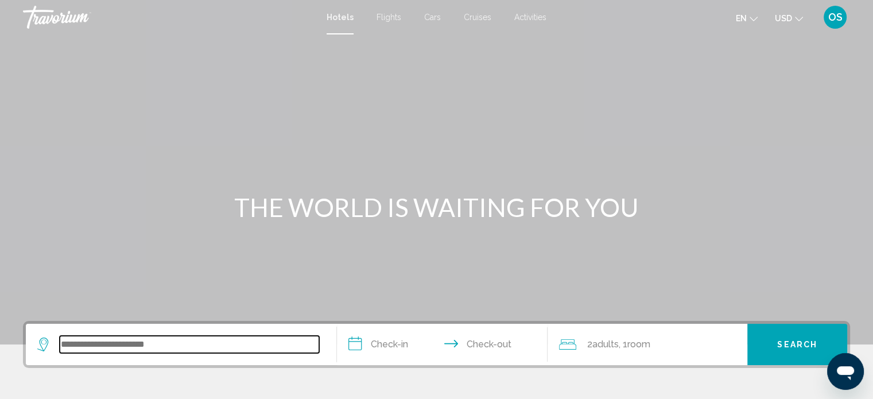
click at [62, 350] on input "Search widget" at bounding box center [189, 344] width 259 height 17
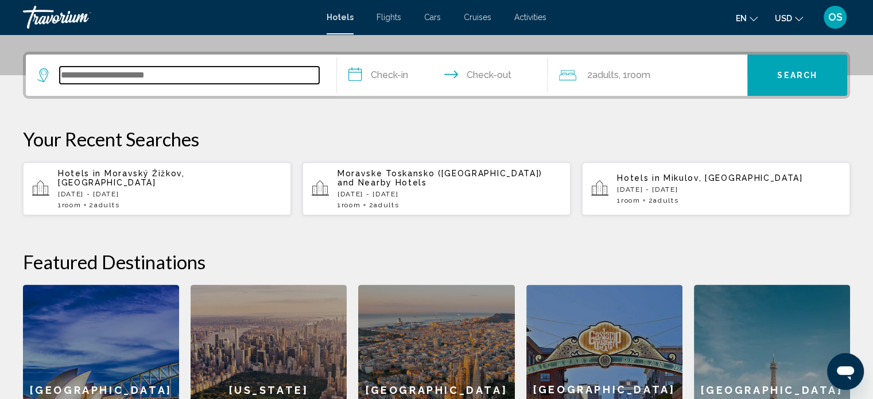
scroll to position [283, 0]
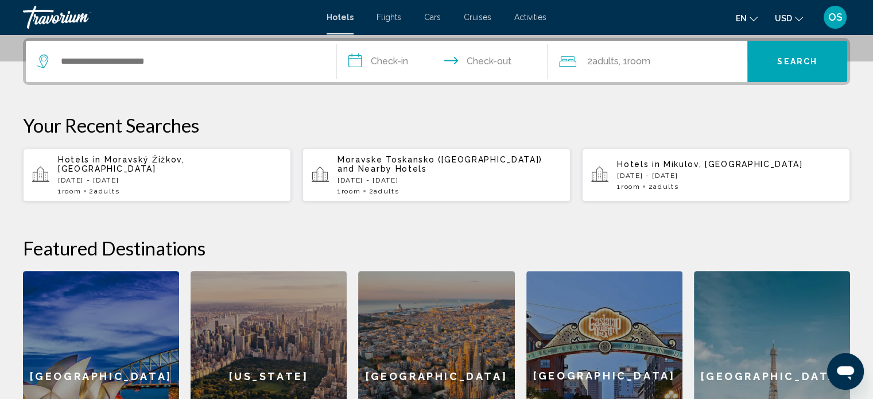
click at [142, 176] on p "Sat, 13 Sep - Mon, 15 Sep" at bounding box center [170, 180] width 224 height 8
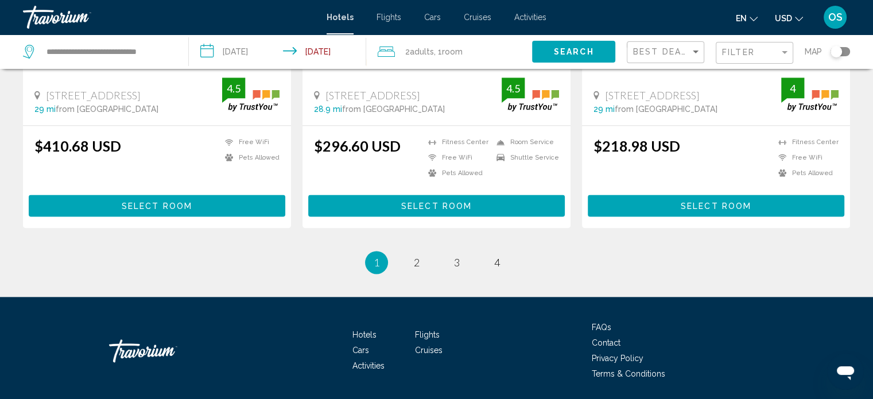
scroll to position [1533, 0]
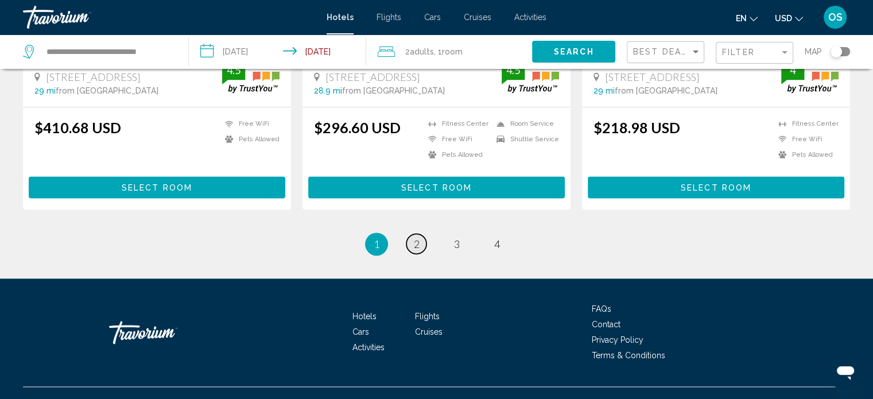
click at [415, 238] on span "2" at bounding box center [417, 244] width 6 height 13
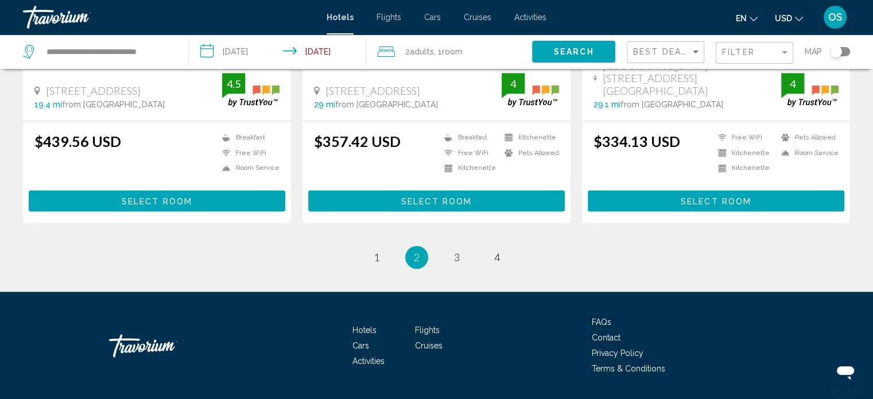
scroll to position [1544, 0]
